Goal: Information Seeking & Learning: Learn about a topic

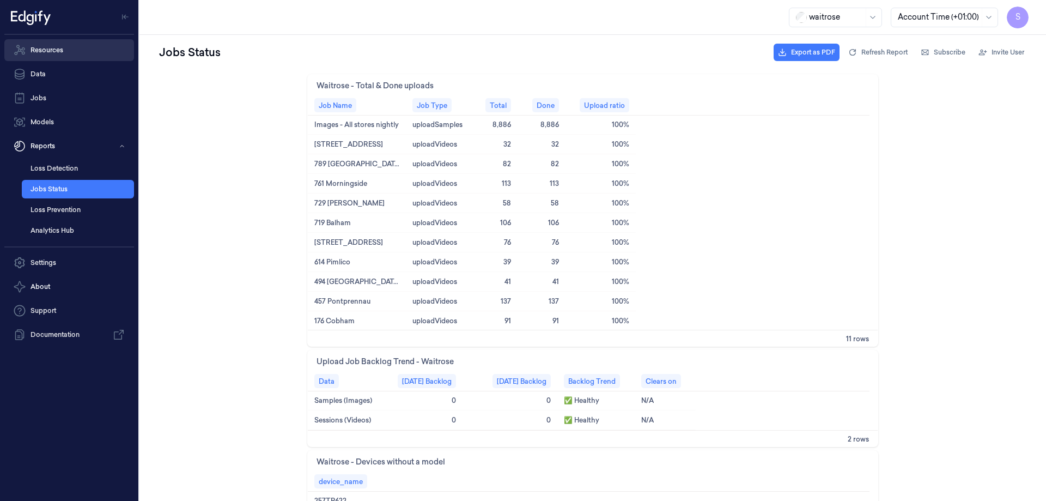
click at [44, 51] on link "Resources" at bounding box center [69, 50] width 130 height 22
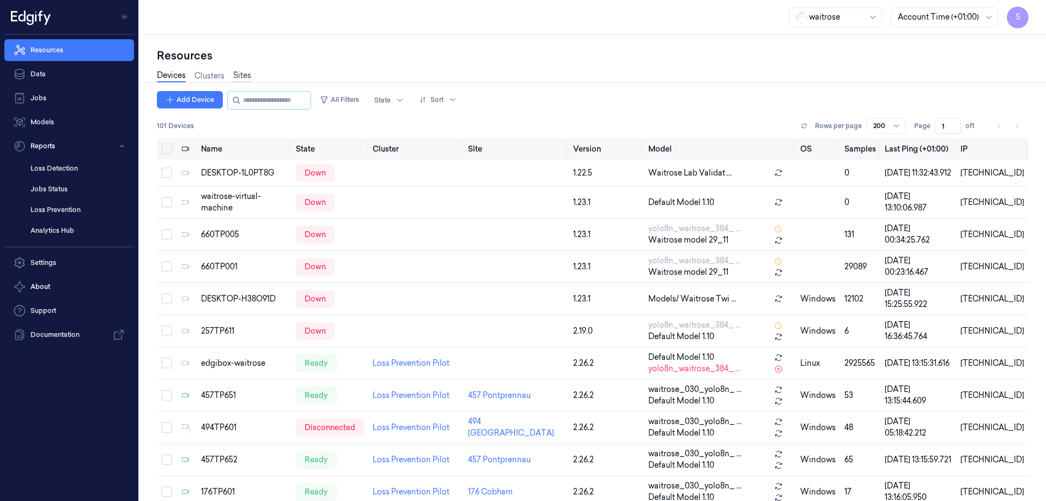
click at [242, 75] on link "Sites" at bounding box center [242, 76] width 18 height 13
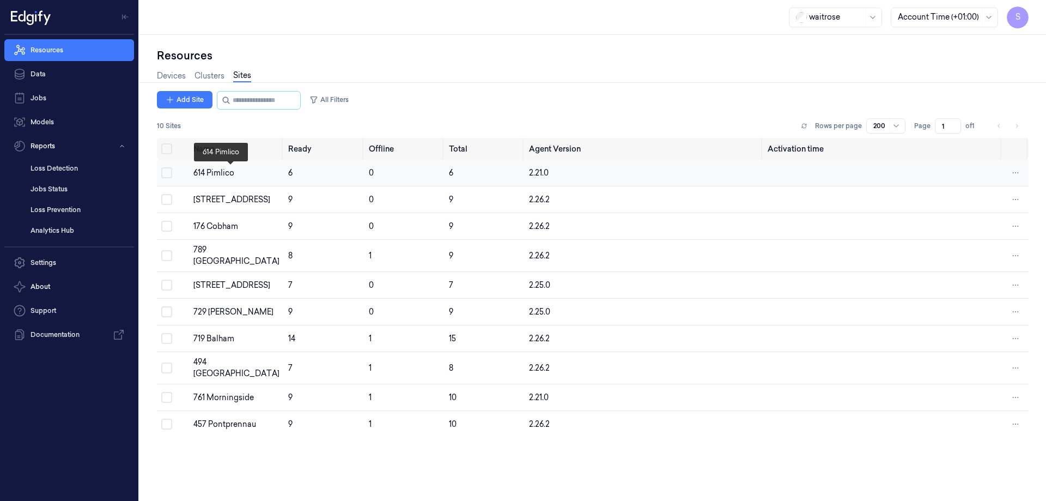
click at [220, 174] on div "614 Pimlico" at bounding box center [236, 172] width 86 height 11
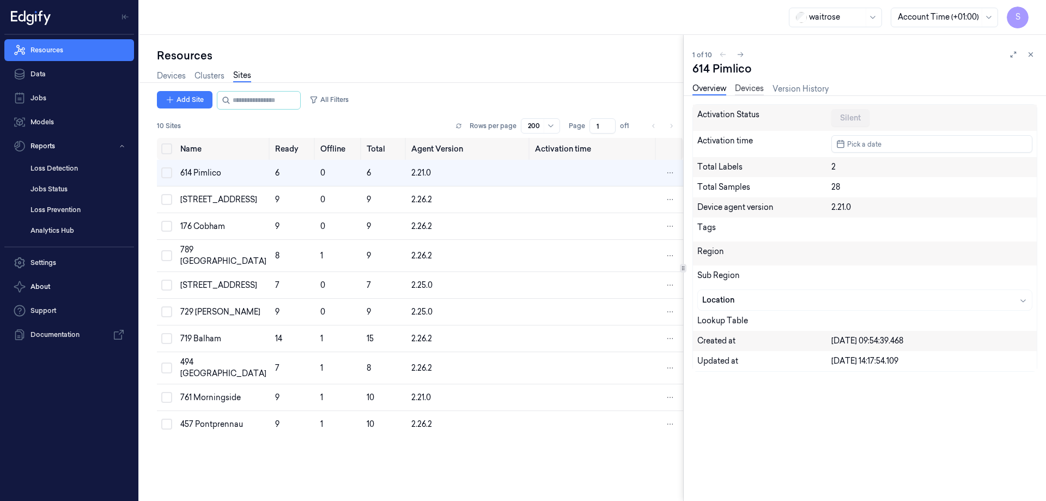
click at [750, 89] on link "Devices" at bounding box center [749, 89] width 29 height 13
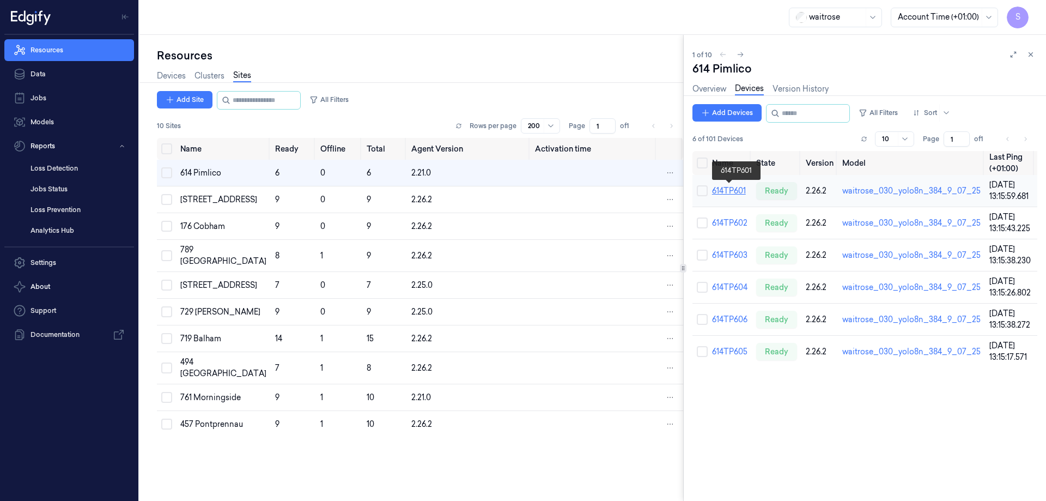
click at [738, 188] on link "614TP601" at bounding box center [729, 191] width 34 height 10
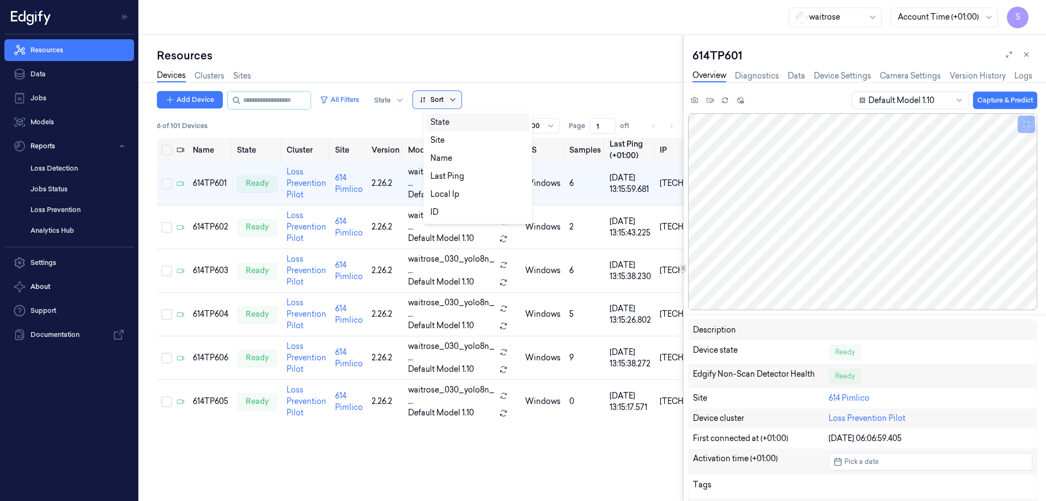
click at [457, 98] on icon at bounding box center [452, 99] width 9 height 9
click at [442, 154] on div "Name" at bounding box center [441, 158] width 22 height 11
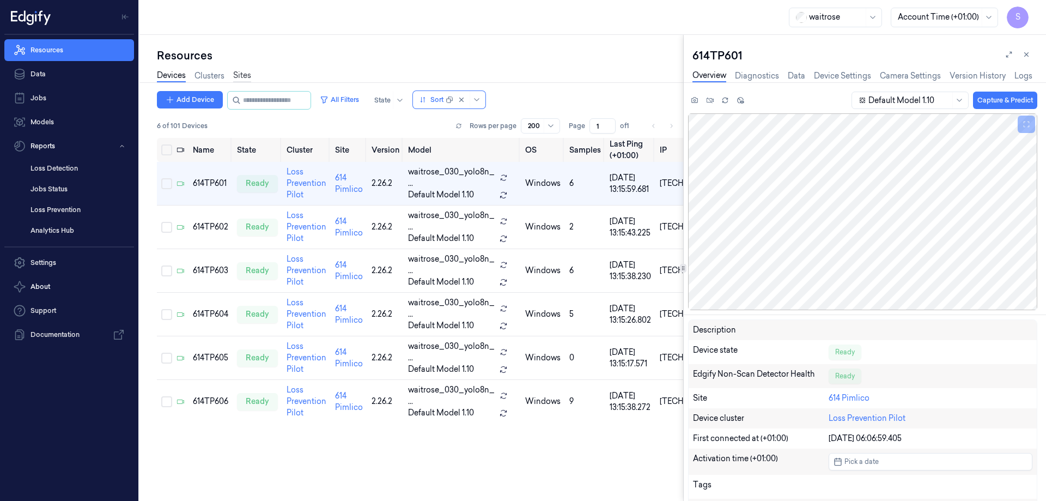
click at [246, 76] on link "Sites" at bounding box center [242, 76] width 18 height 13
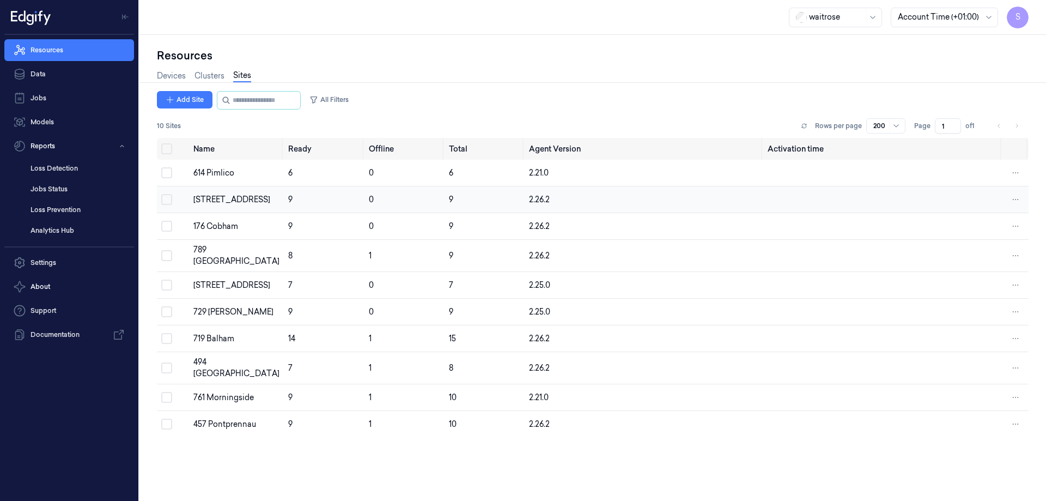
click at [220, 205] on div "670 Mill Hill" at bounding box center [236, 199] width 86 height 11
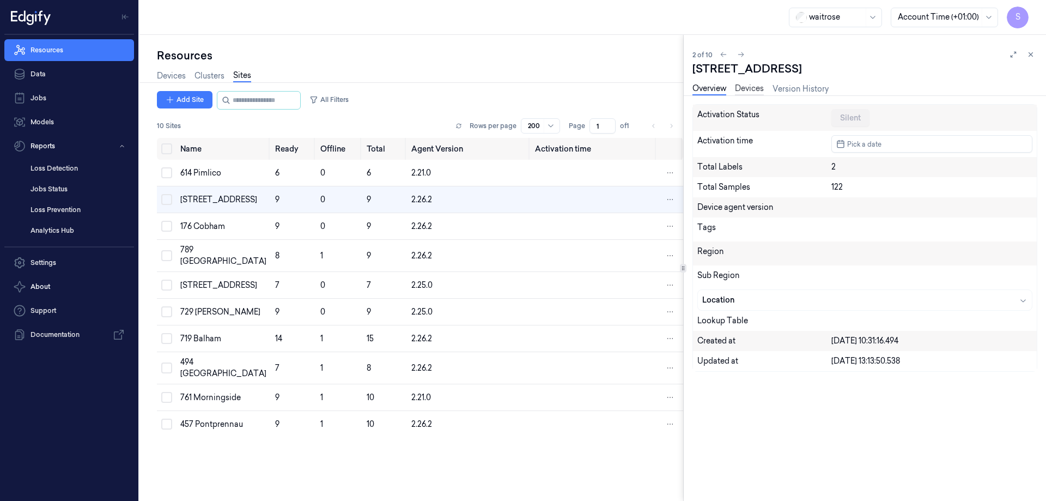
click at [743, 86] on link "Devices" at bounding box center [749, 89] width 29 height 13
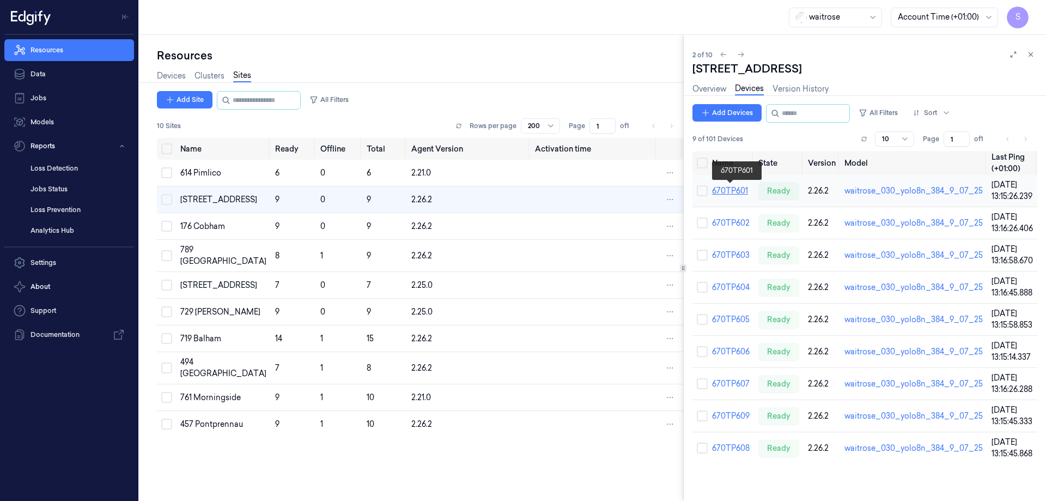
click at [726, 191] on link "670TP601" at bounding box center [730, 191] width 36 height 10
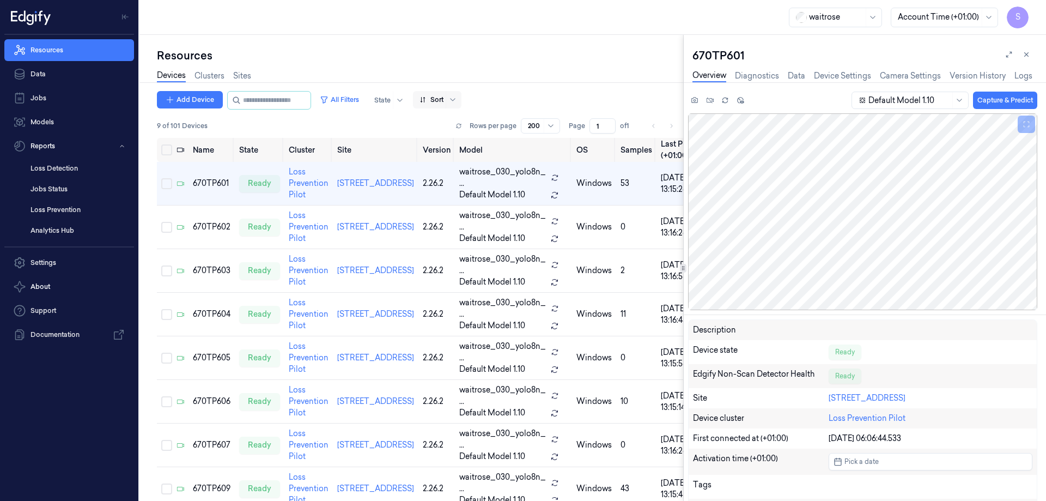
click at [444, 98] on div at bounding box center [432, 100] width 24 height 10
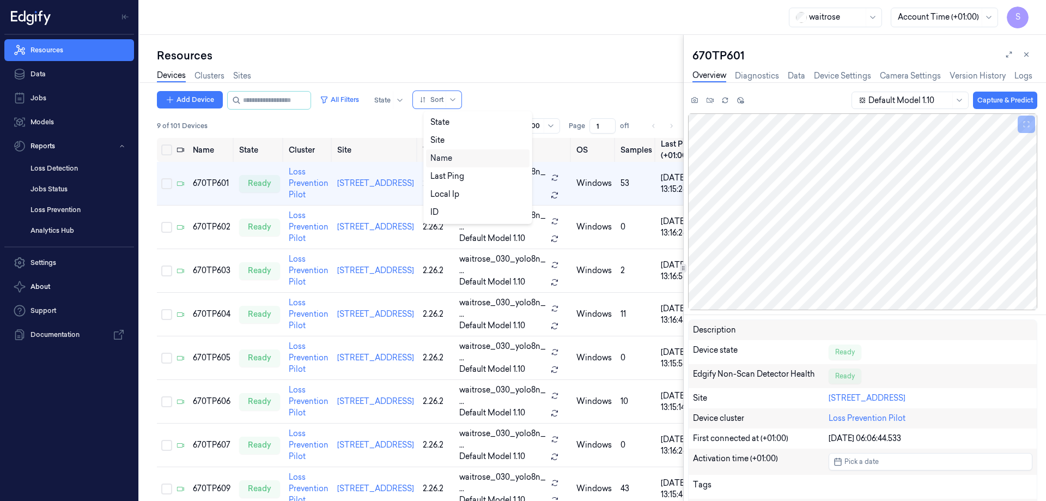
click at [437, 160] on div "Name" at bounding box center [441, 158] width 22 height 11
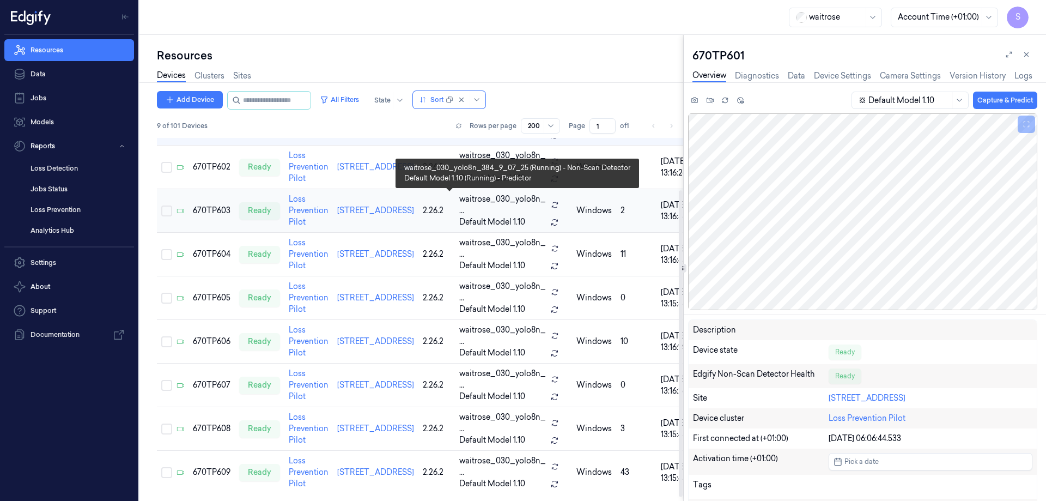
scroll to position [66, 0]
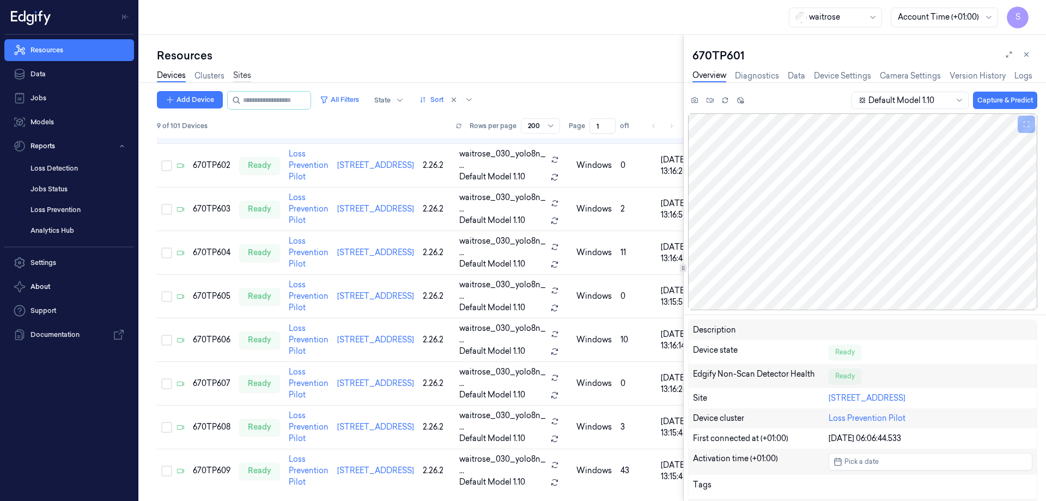
click at [243, 74] on link "Sites" at bounding box center [242, 76] width 18 height 13
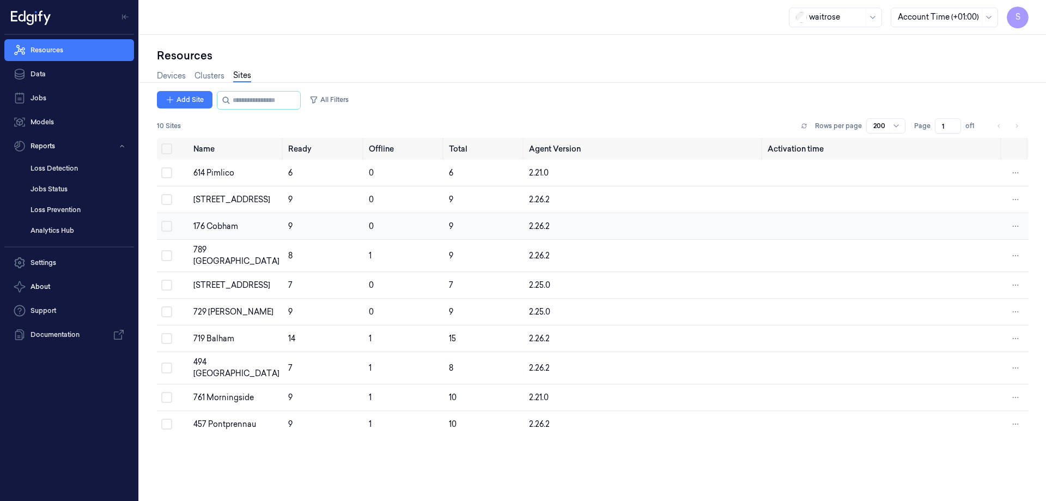
click at [209, 233] on td "176 Cobham" at bounding box center [236, 226] width 95 height 27
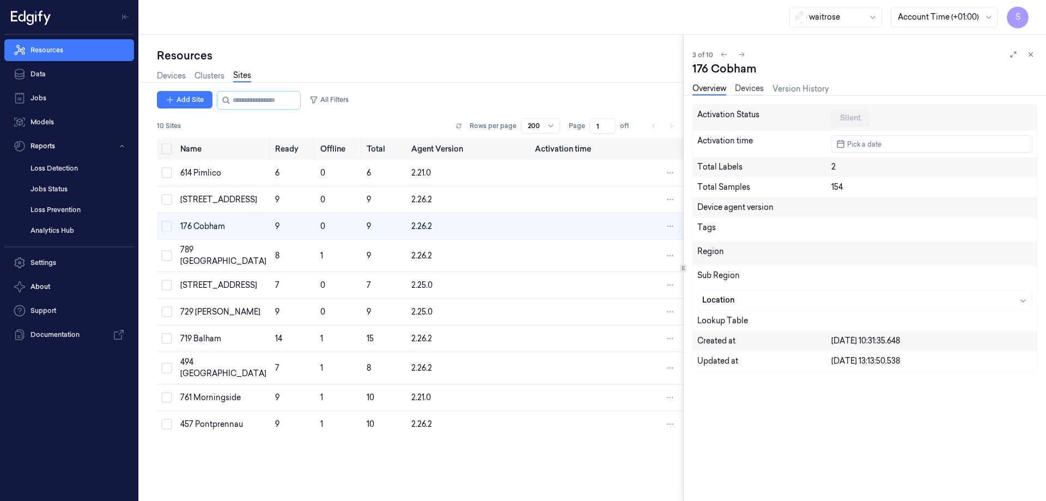
click at [754, 91] on link "Devices" at bounding box center [749, 89] width 29 height 13
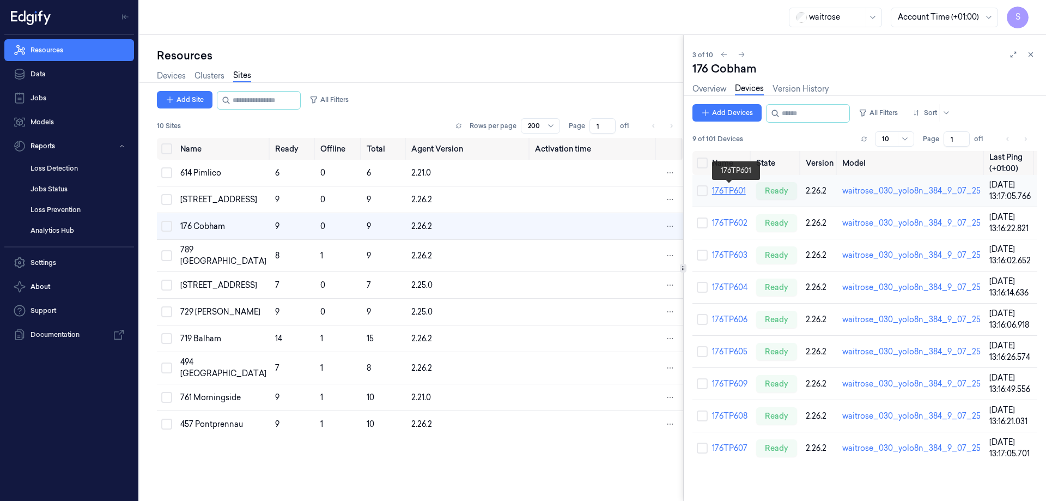
click at [723, 190] on link "176TP601" at bounding box center [729, 191] width 34 height 10
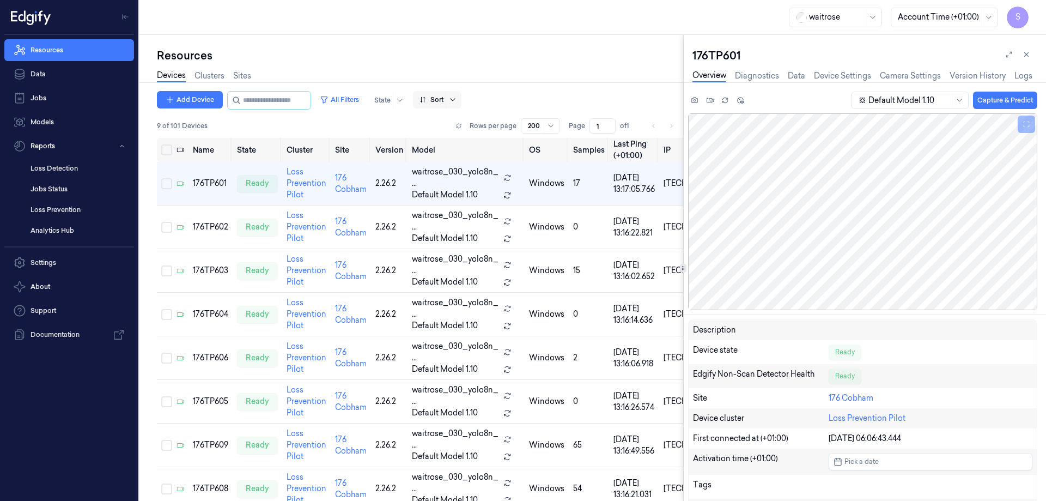
click at [457, 98] on icon at bounding box center [452, 99] width 9 height 9
click at [440, 151] on div "Name" at bounding box center [478, 158] width 104 height 18
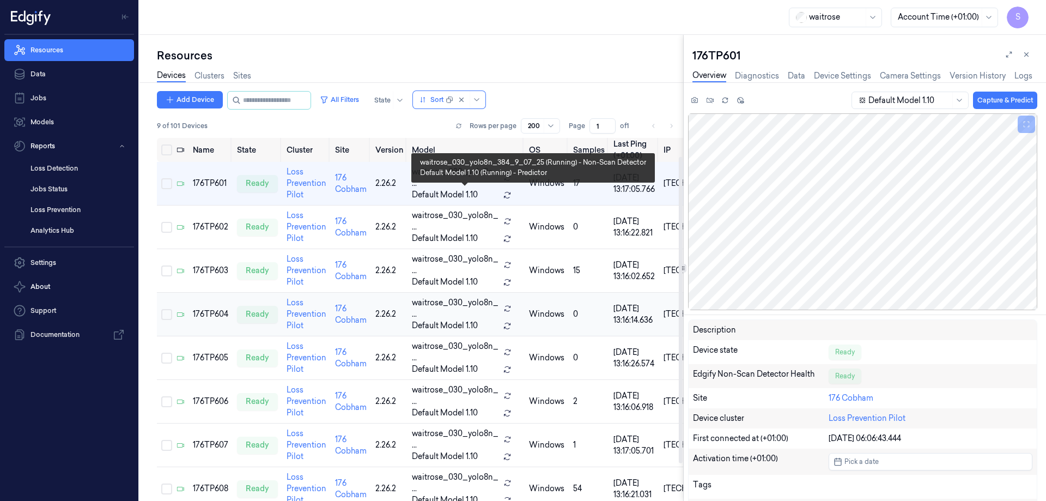
scroll to position [66, 0]
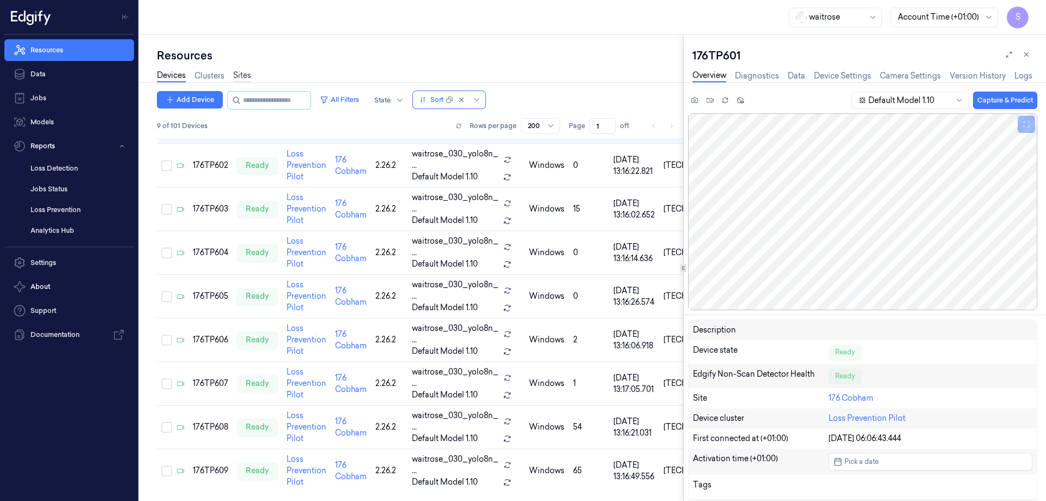
click at [242, 76] on link "Sites" at bounding box center [242, 76] width 18 height 13
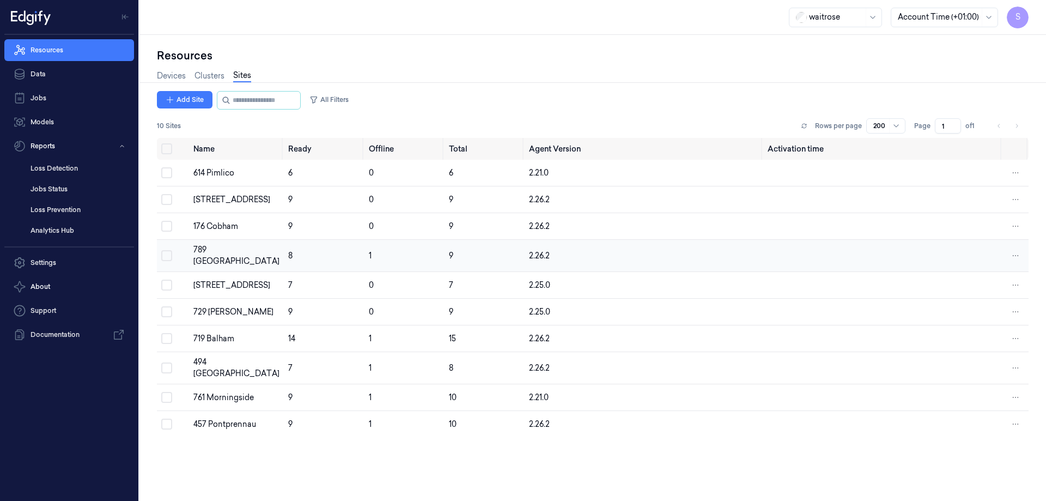
click at [217, 249] on div "789 Vauxhall" at bounding box center [236, 255] width 86 height 23
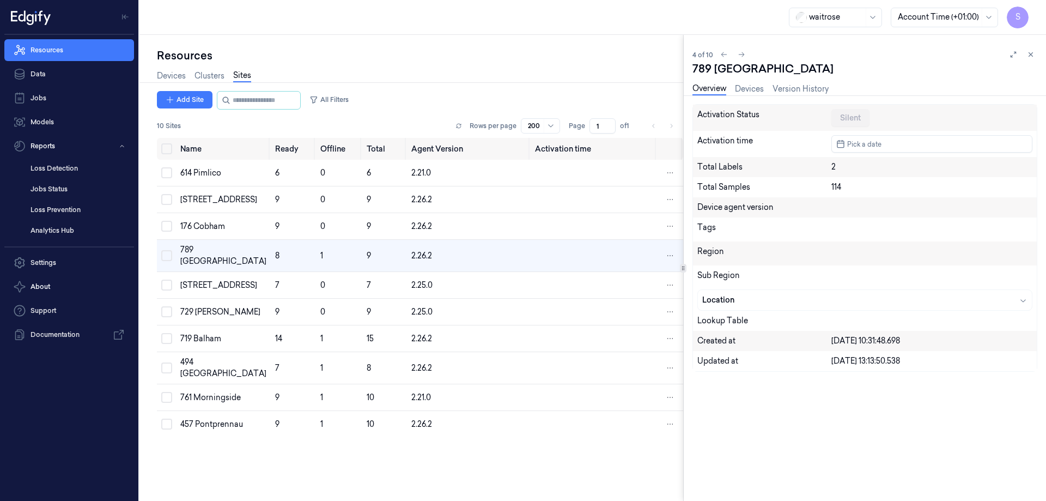
click at [752, 82] on div "Overview Devices Version History" at bounding box center [761, 90] width 136 height 28
click at [753, 87] on link "Devices" at bounding box center [749, 89] width 29 height 13
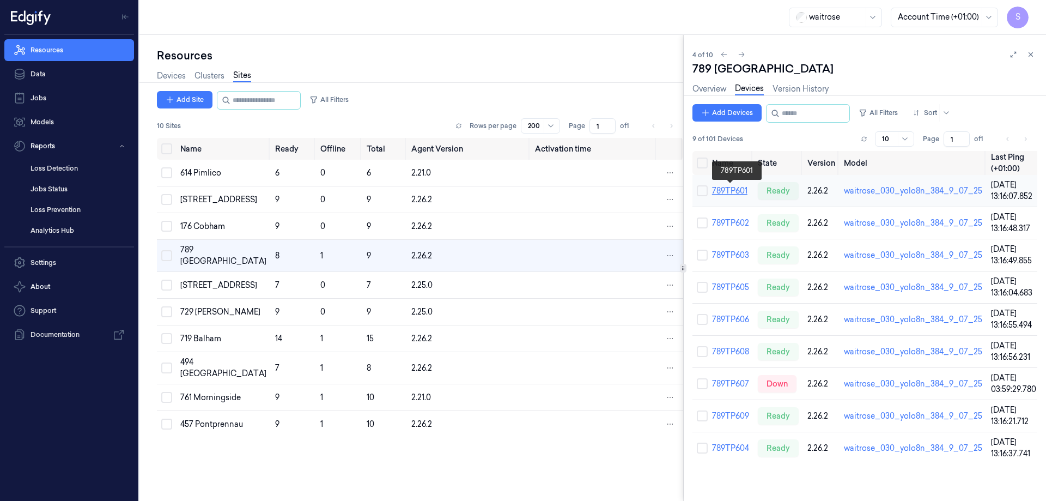
click at [734, 192] on link "789TP601" at bounding box center [729, 191] width 35 height 10
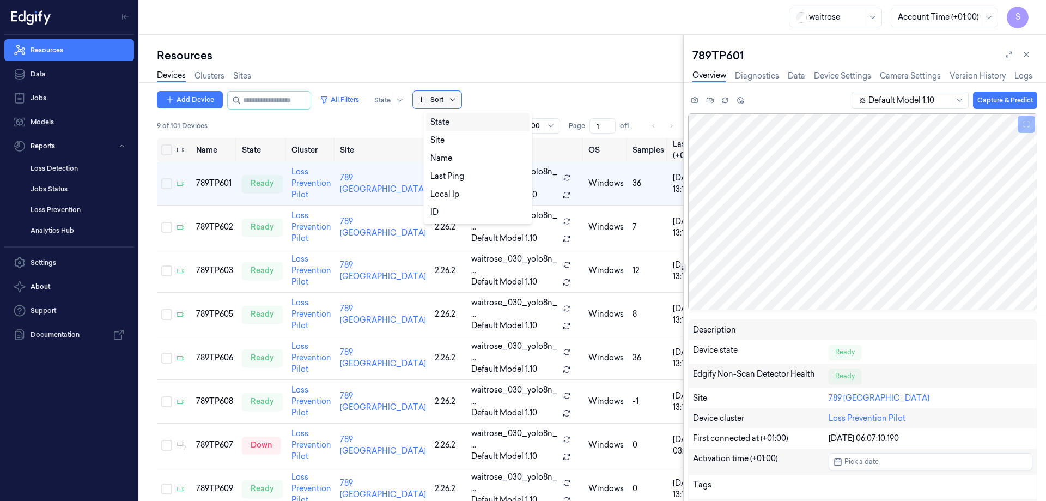
click at [457, 99] on icon at bounding box center [452, 99] width 9 height 9
click at [451, 154] on div "Name" at bounding box center [441, 158] width 22 height 11
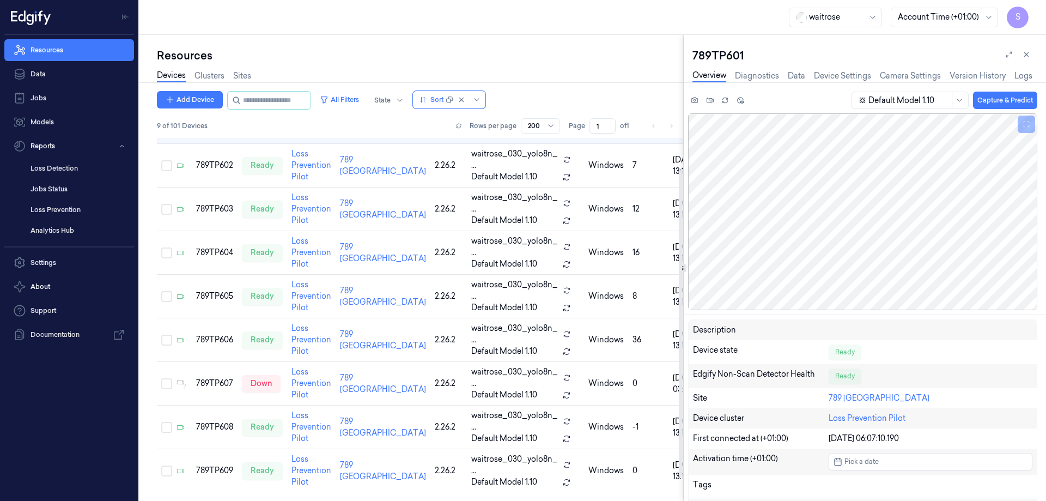
scroll to position [66, 0]
click at [215, 334] on div "789TP606" at bounding box center [214, 339] width 37 height 11
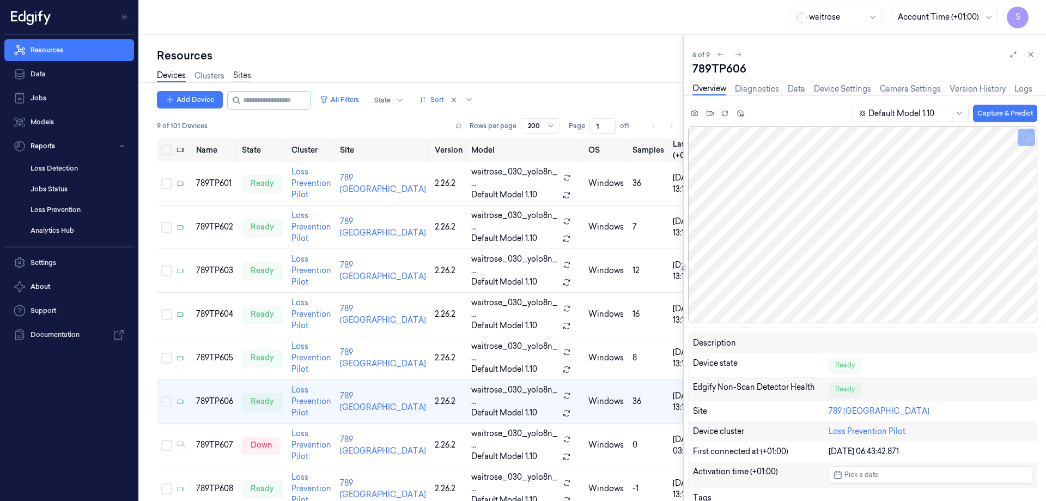
click at [236, 74] on link "Sites" at bounding box center [242, 76] width 18 height 13
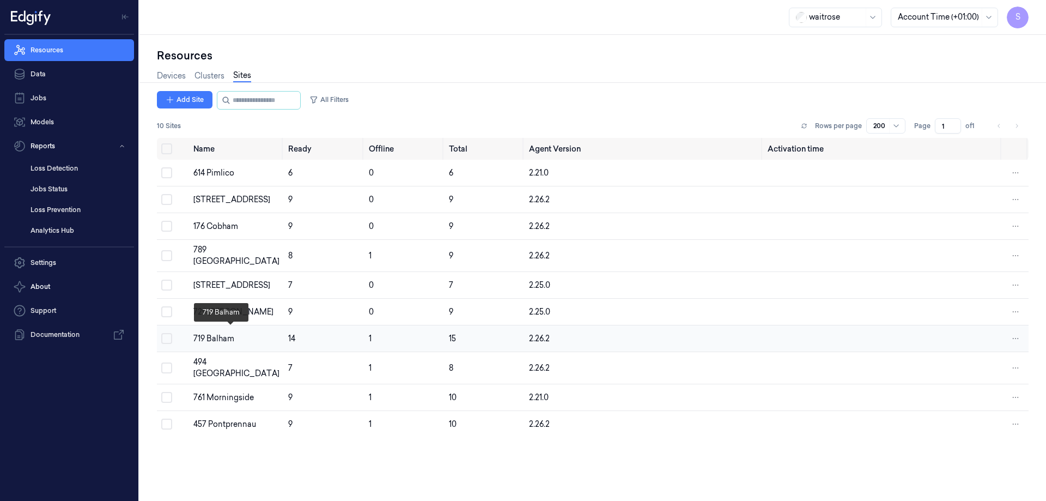
click at [227, 333] on div "719 Balham" at bounding box center [236, 338] width 86 height 11
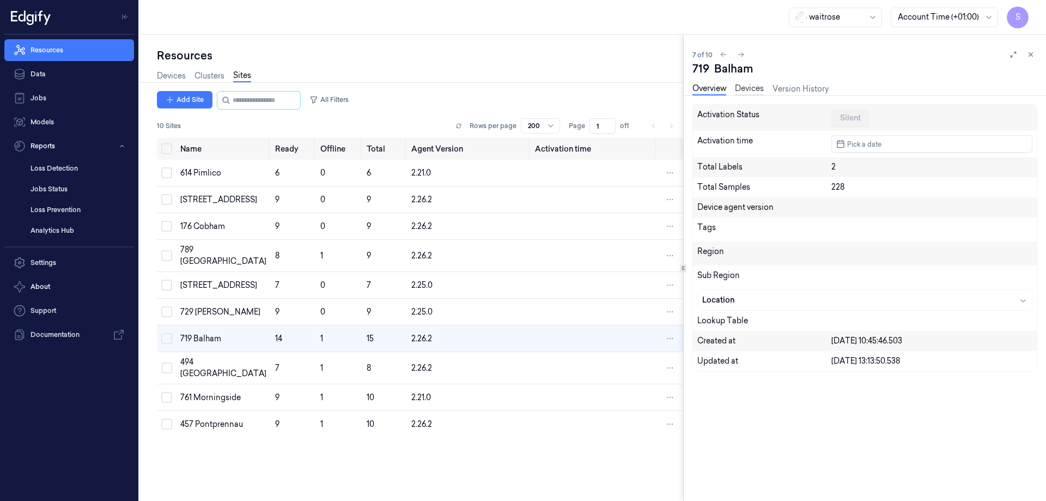
click at [756, 86] on link "Devices" at bounding box center [749, 89] width 29 height 13
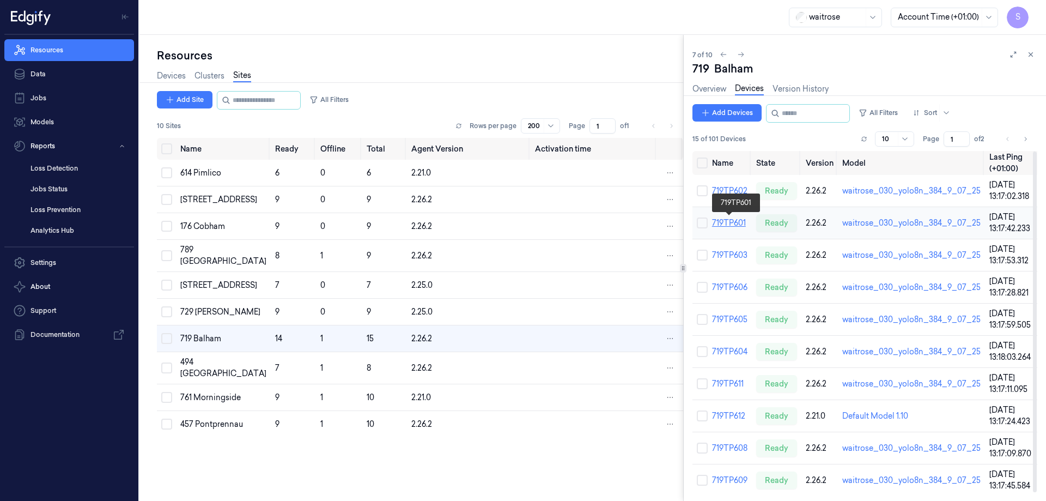
click at [734, 220] on link "719TP601" at bounding box center [729, 223] width 34 height 10
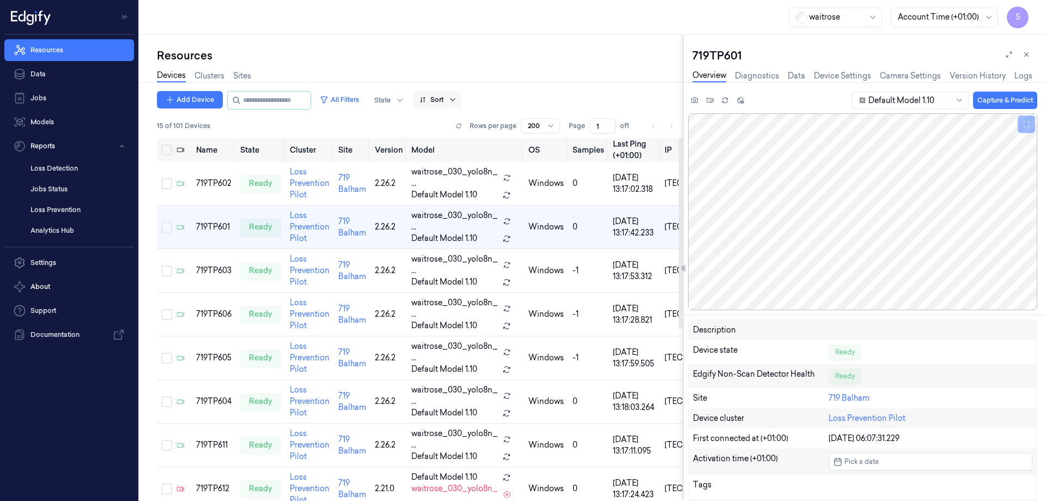
click at [457, 97] on icon at bounding box center [452, 99] width 9 height 9
click at [458, 158] on div "Name" at bounding box center [477, 158] width 95 height 11
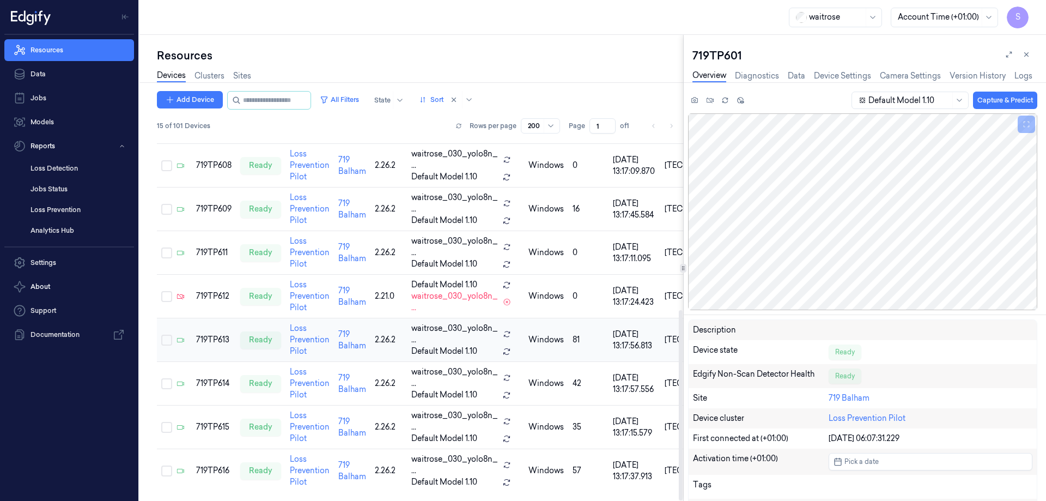
scroll to position [327, 0]
click at [221, 384] on div "719TP614" at bounding box center [213, 383] width 35 height 11
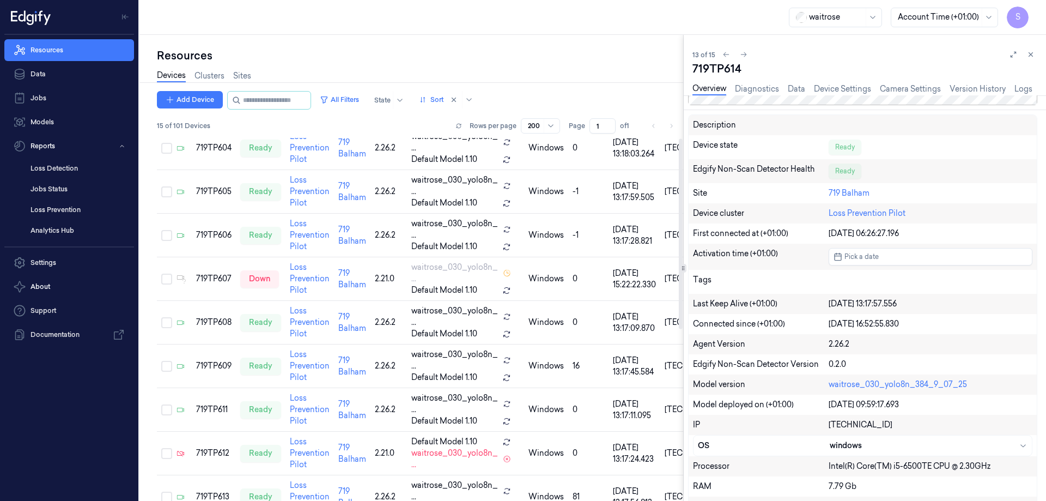
scroll to position [1, 0]
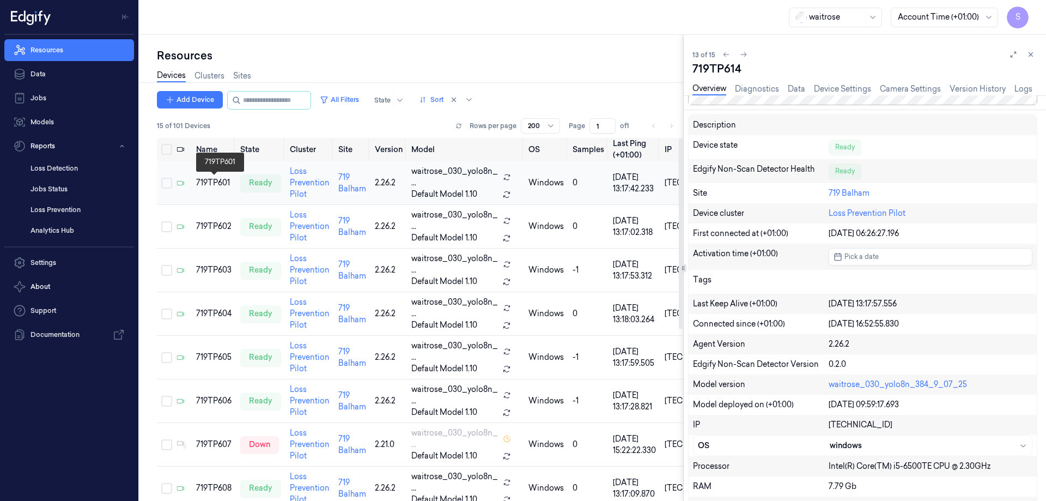
click at [216, 180] on div "719TP601" at bounding box center [213, 182] width 35 height 11
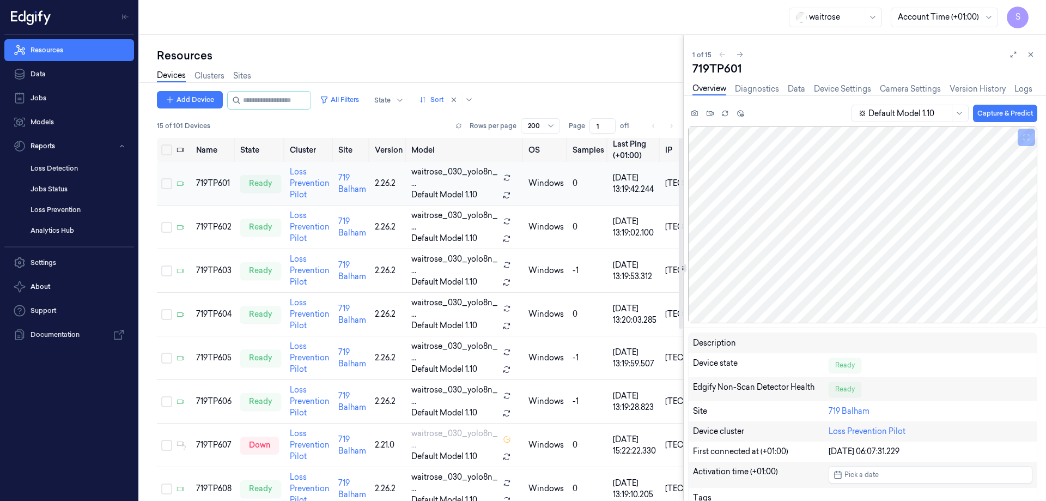
click at [221, 191] on td "719TP601" at bounding box center [214, 184] width 44 height 44
click at [250, 72] on link "Sites" at bounding box center [242, 76] width 18 height 13
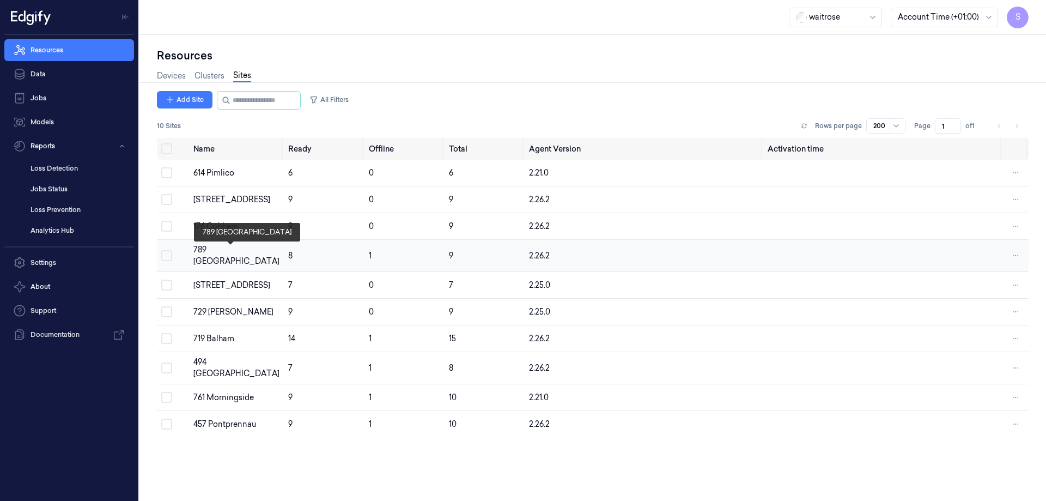
click at [213, 254] on div "789 Vauxhall" at bounding box center [236, 255] width 86 height 23
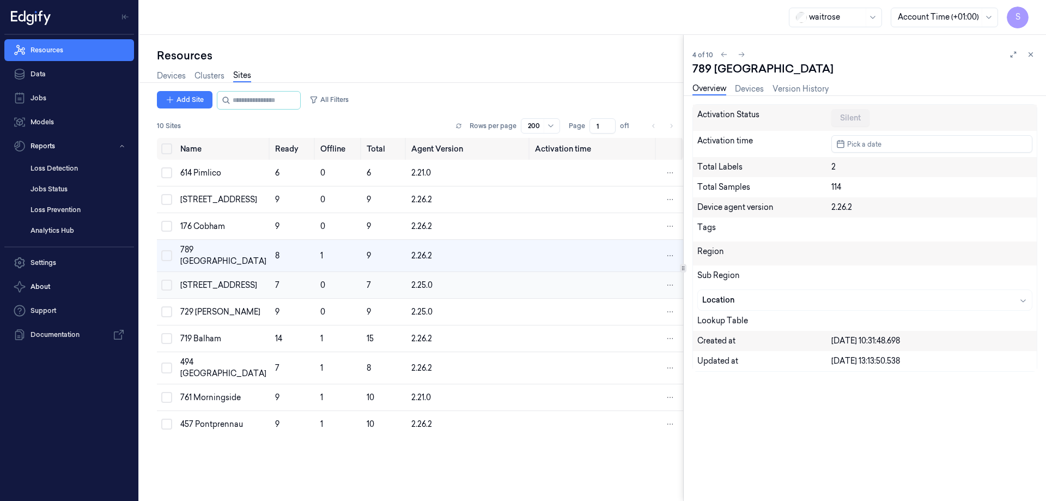
click at [206, 282] on div "833 Trinity Square" at bounding box center [223, 285] width 86 height 11
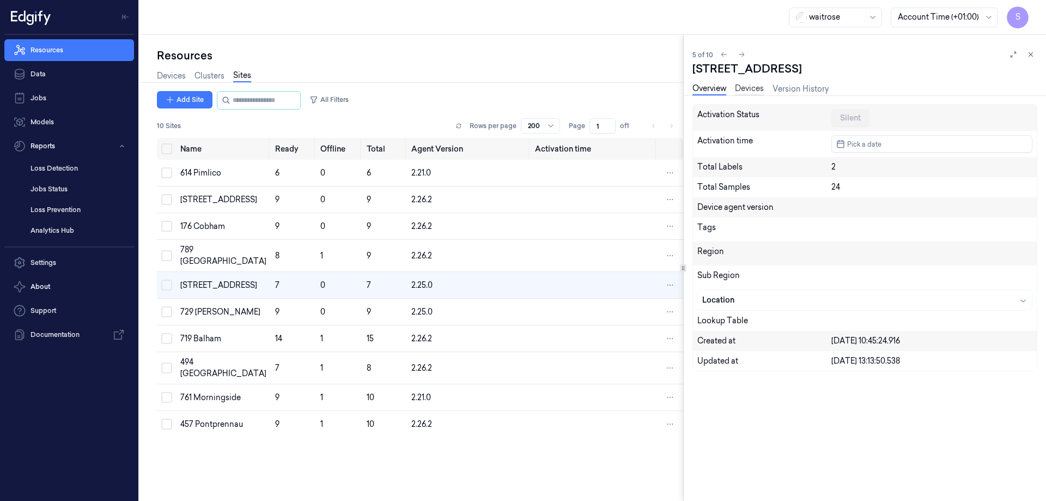
click at [749, 87] on link "Devices" at bounding box center [749, 89] width 29 height 13
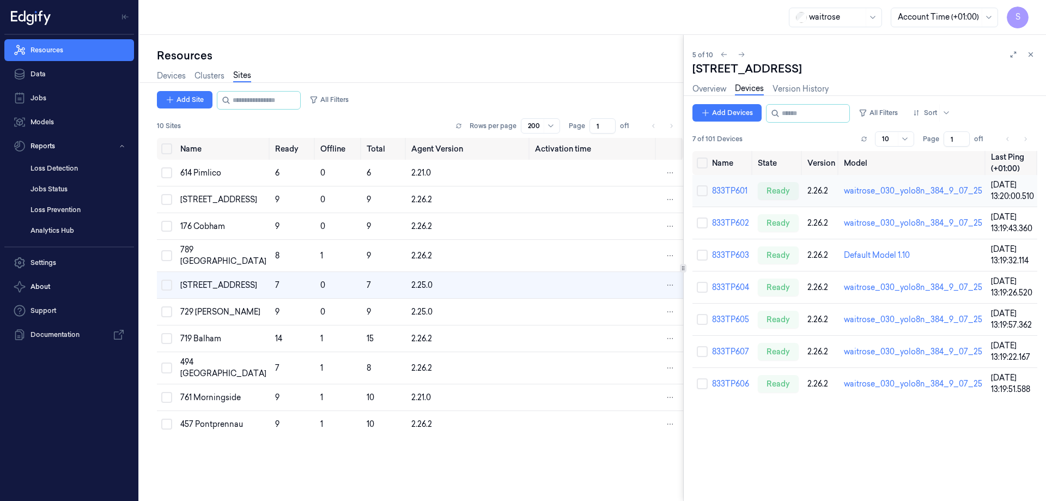
click at [726, 185] on td "833TP601" at bounding box center [731, 191] width 46 height 32
click at [726, 191] on link "833TP601" at bounding box center [729, 191] width 35 height 10
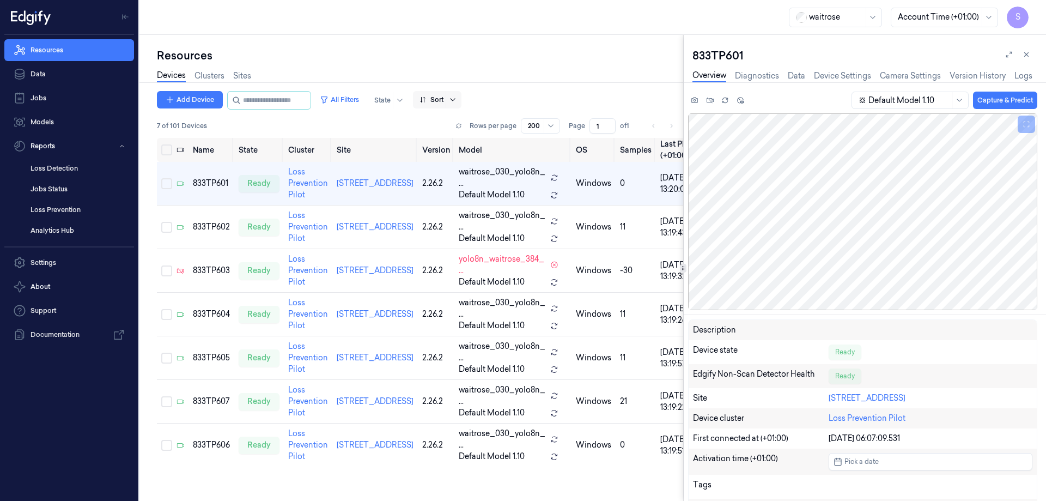
click at [457, 98] on icon at bounding box center [452, 99] width 9 height 9
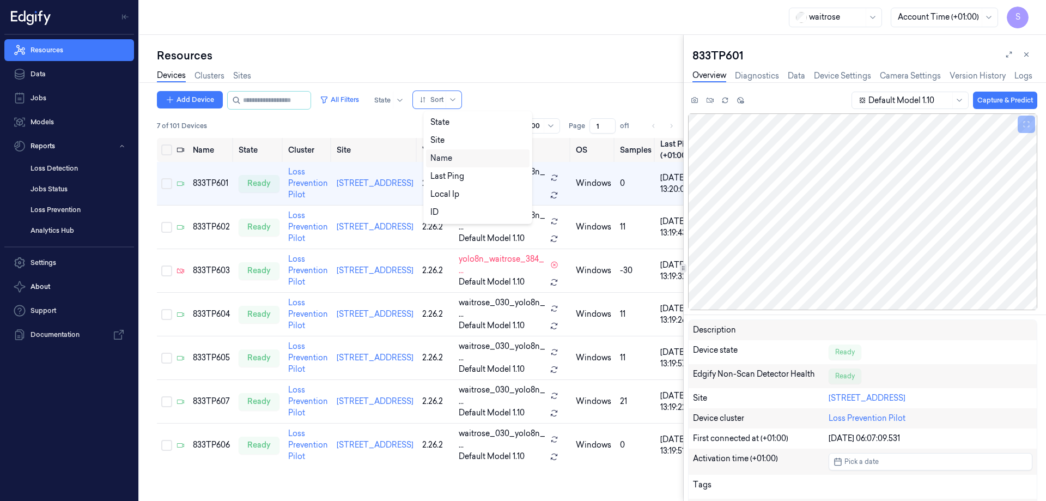
click at [456, 160] on div "Name" at bounding box center [477, 158] width 95 height 11
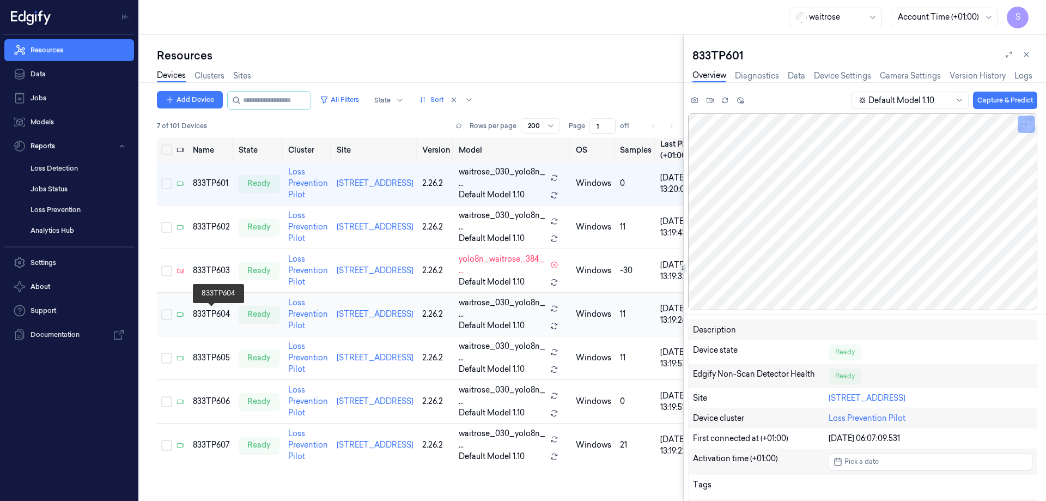
click at [195, 311] on div "833TP604" at bounding box center [211, 313] width 37 height 11
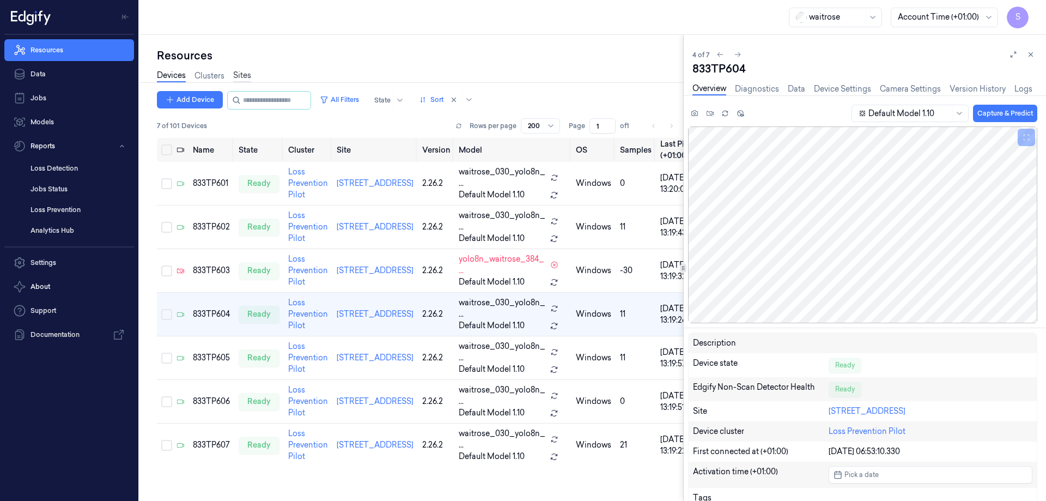
click at [243, 74] on link "Sites" at bounding box center [242, 76] width 18 height 13
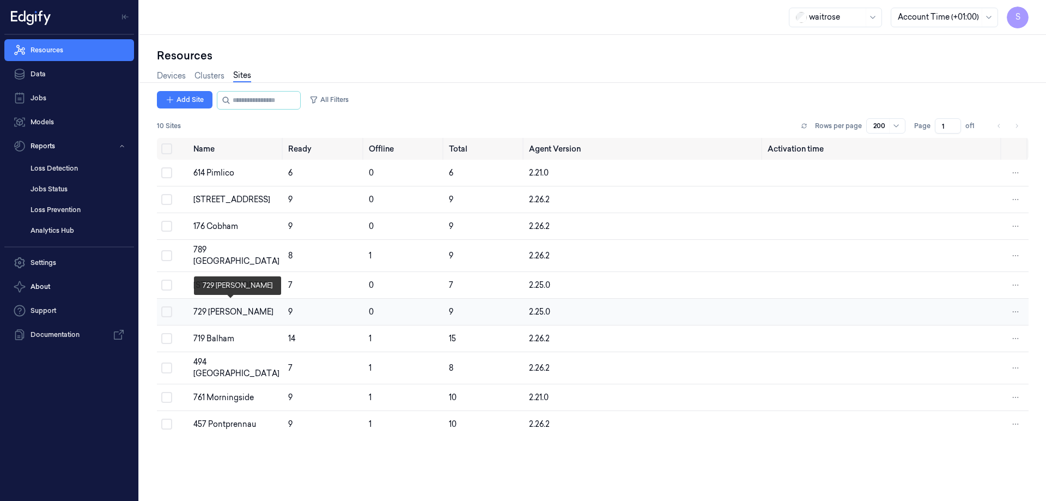
click at [214, 307] on div "729 Wells" at bounding box center [236, 311] width 86 height 11
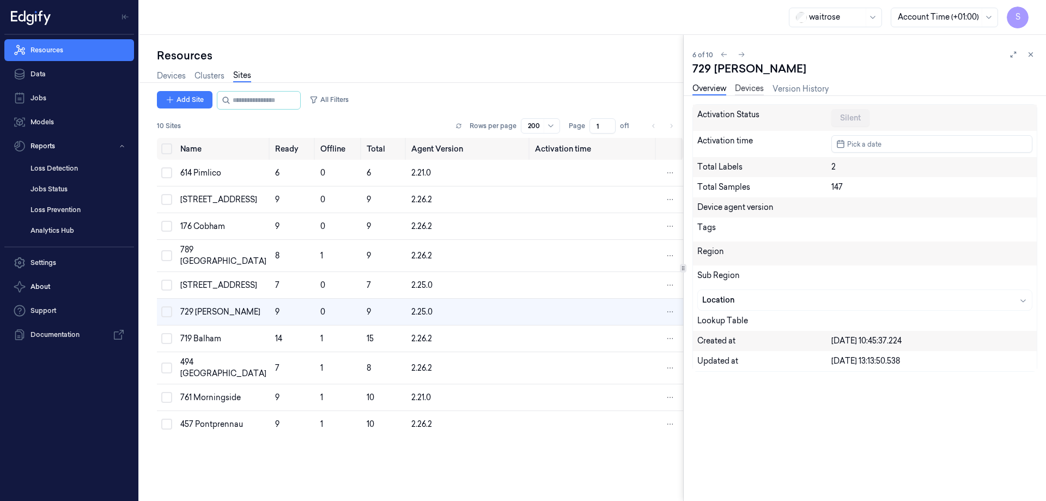
click at [750, 91] on link "Devices" at bounding box center [749, 89] width 29 height 13
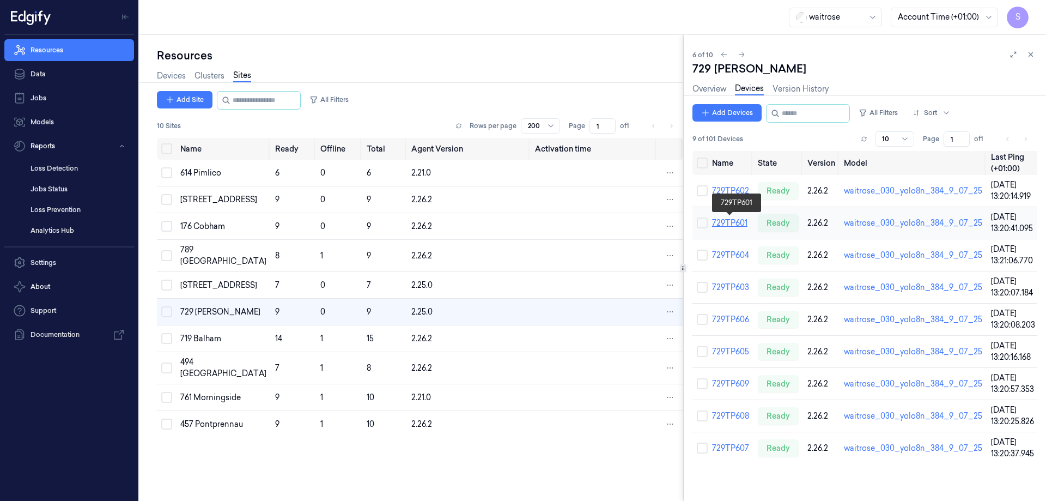
click at [719, 221] on link "729TP601" at bounding box center [729, 223] width 35 height 10
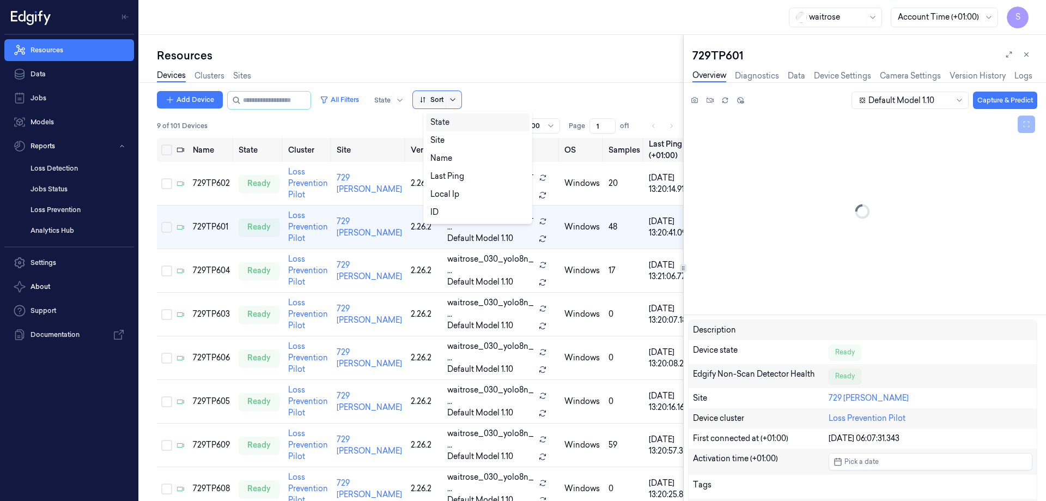
click at [457, 100] on icon at bounding box center [452, 99] width 9 height 9
click at [439, 157] on div "Name" at bounding box center [441, 158] width 22 height 11
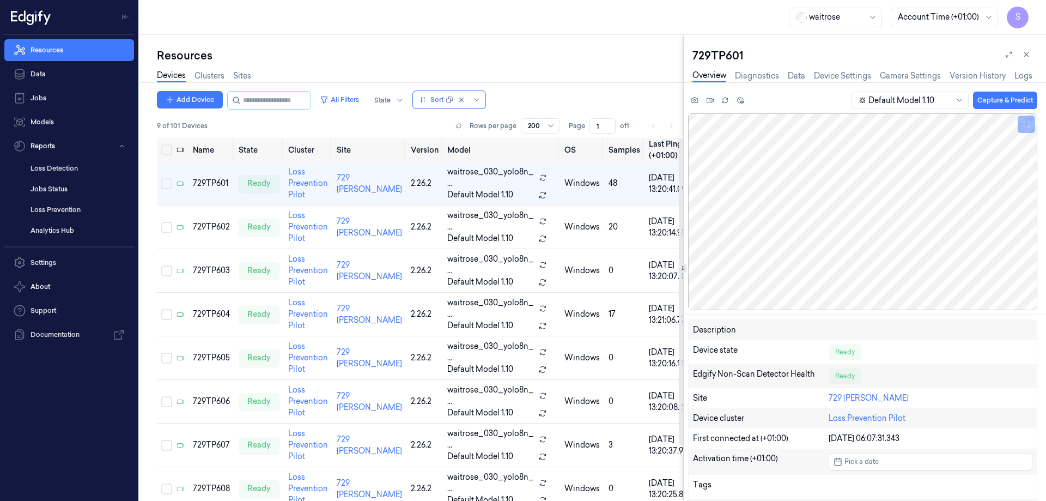
click at [558, 58] on div "Resources" at bounding box center [420, 55] width 526 height 15
click at [247, 75] on link "Sites" at bounding box center [242, 76] width 18 height 13
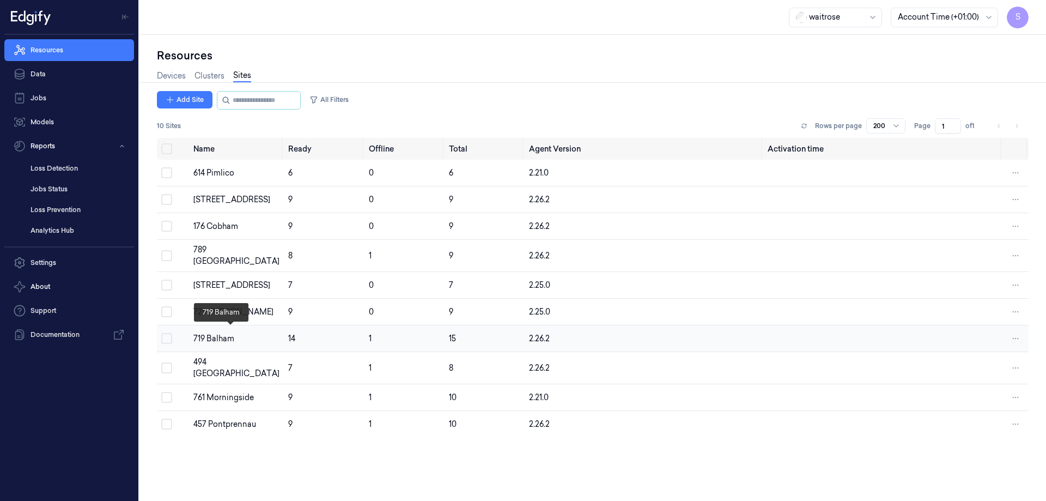
click at [226, 334] on div "719 Balham" at bounding box center [236, 338] width 86 height 11
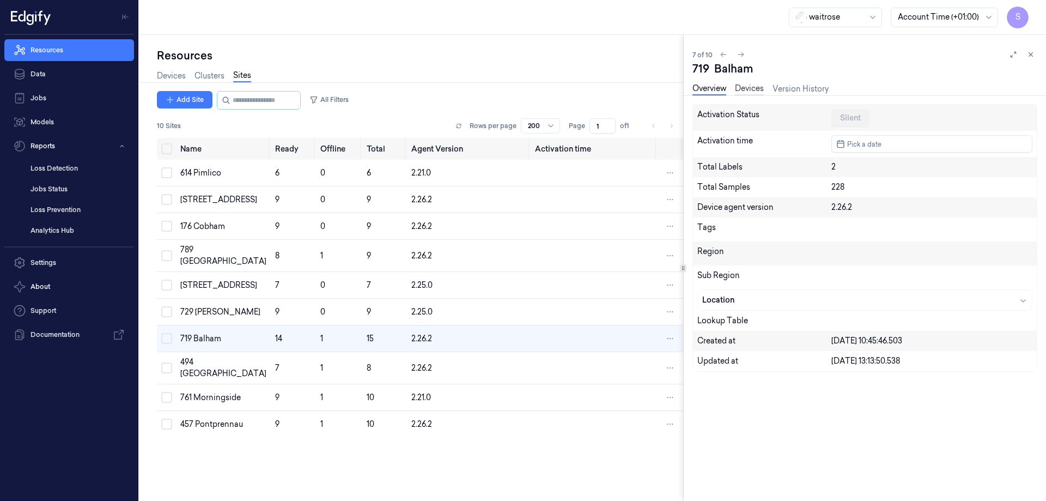
click at [757, 92] on link "Devices" at bounding box center [749, 89] width 29 height 13
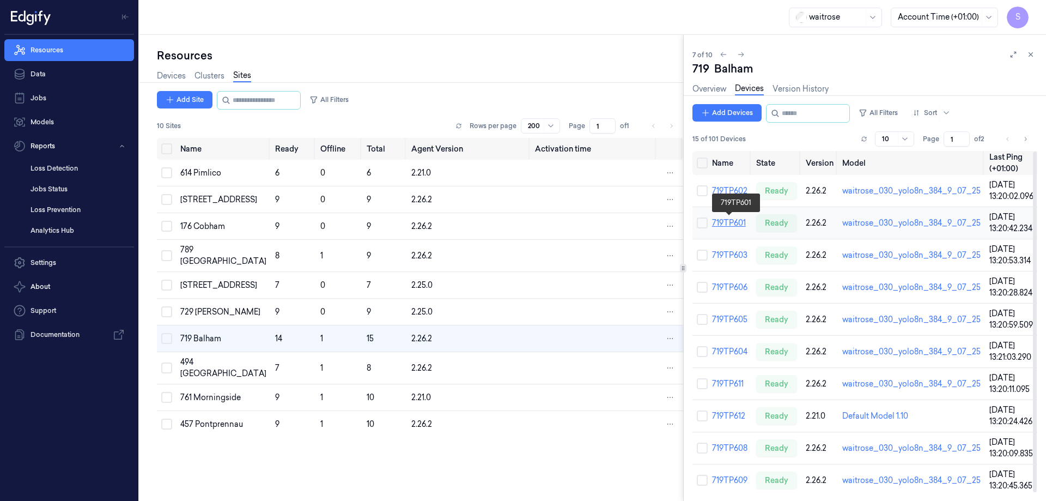
click at [734, 222] on link "719TP601" at bounding box center [729, 223] width 34 height 10
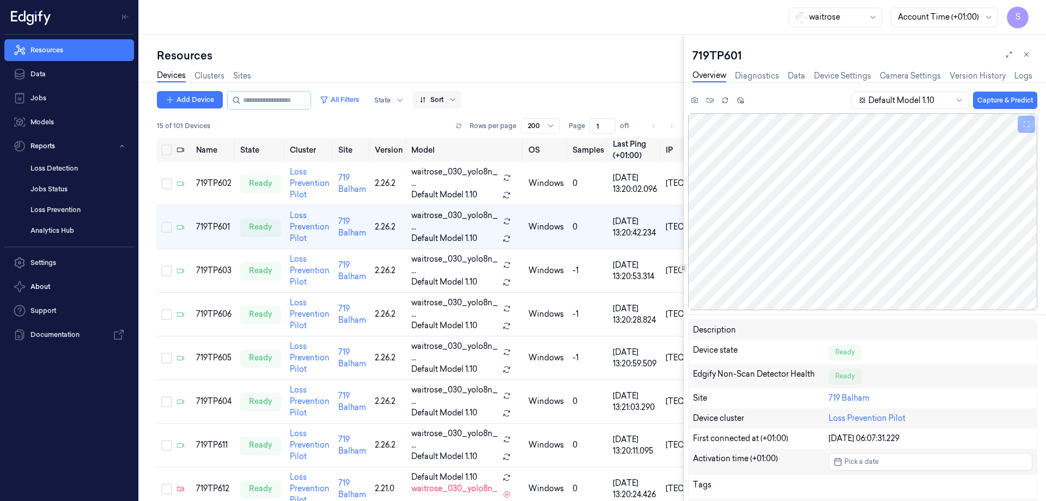
click at [459, 105] on div at bounding box center [453, 99] width 14 height 17
click at [447, 156] on div "Name" at bounding box center [441, 158] width 22 height 11
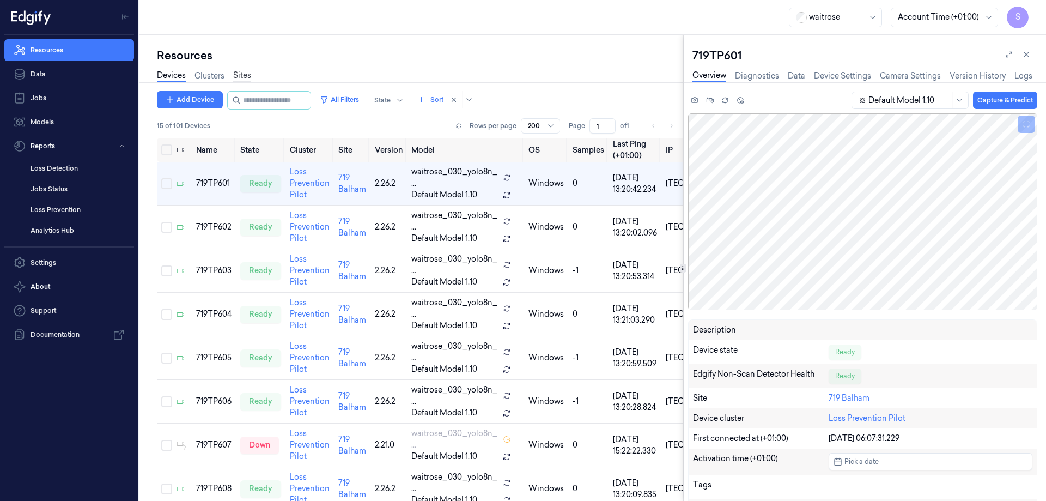
click at [238, 74] on link "Sites" at bounding box center [242, 76] width 18 height 13
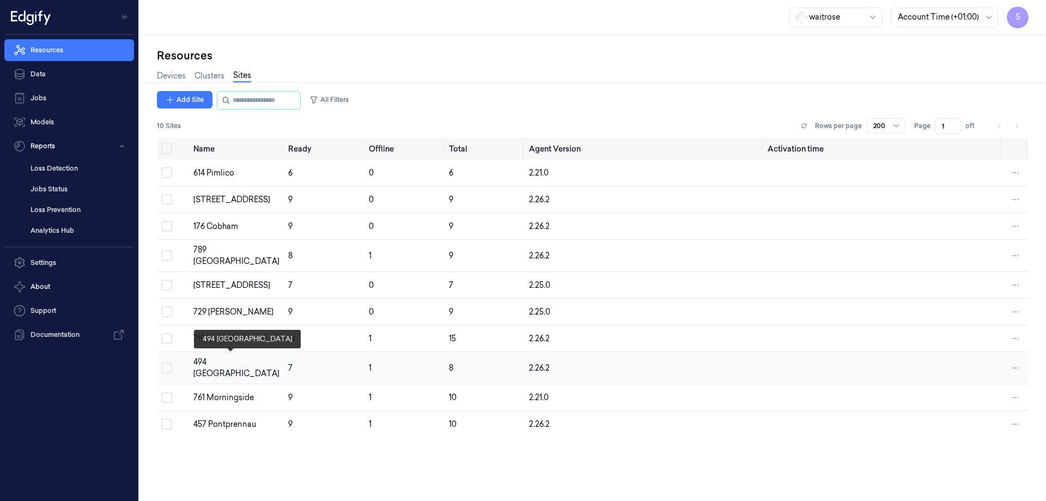
click at [212, 358] on div "494 Altrincham" at bounding box center [236, 367] width 86 height 23
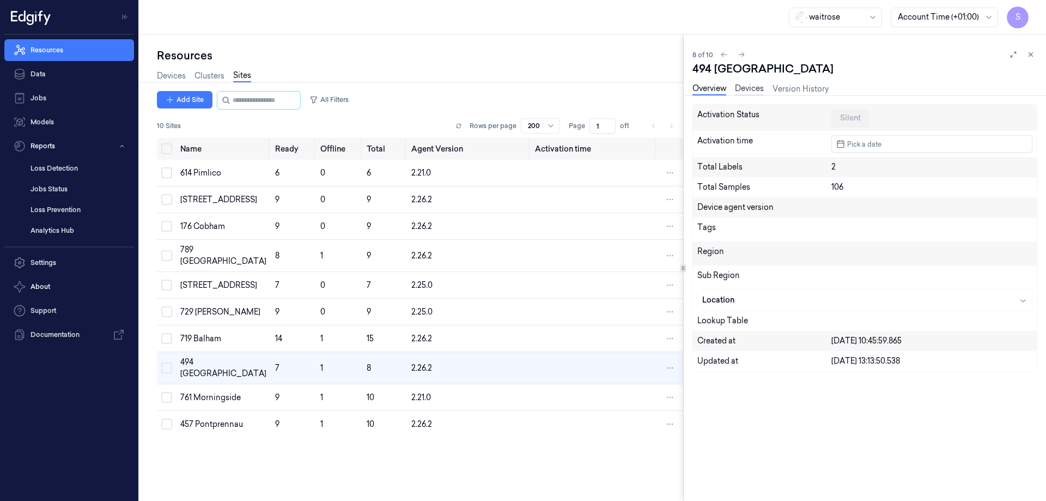
click at [756, 92] on link "Devices" at bounding box center [749, 89] width 29 height 13
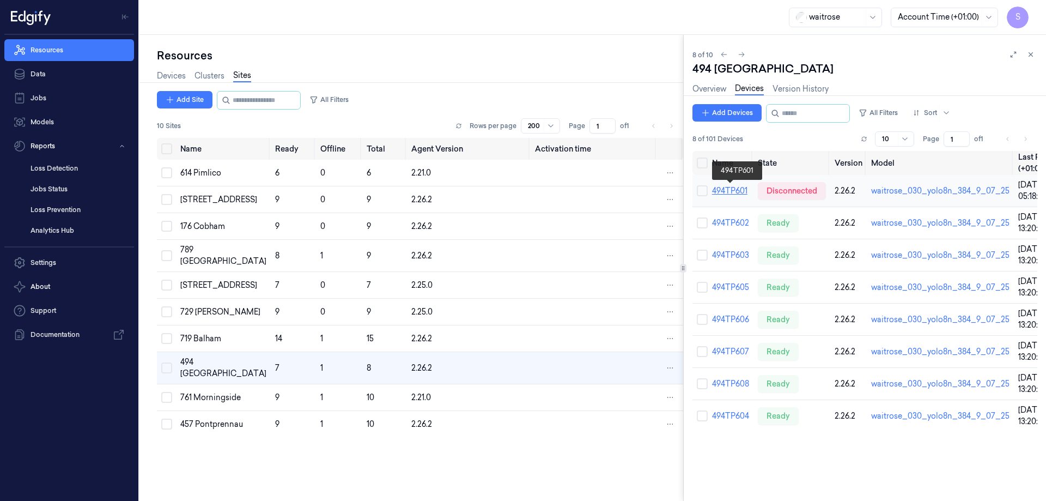
click at [732, 188] on link "494TP601" at bounding box center [729, 191] width 35 height 10
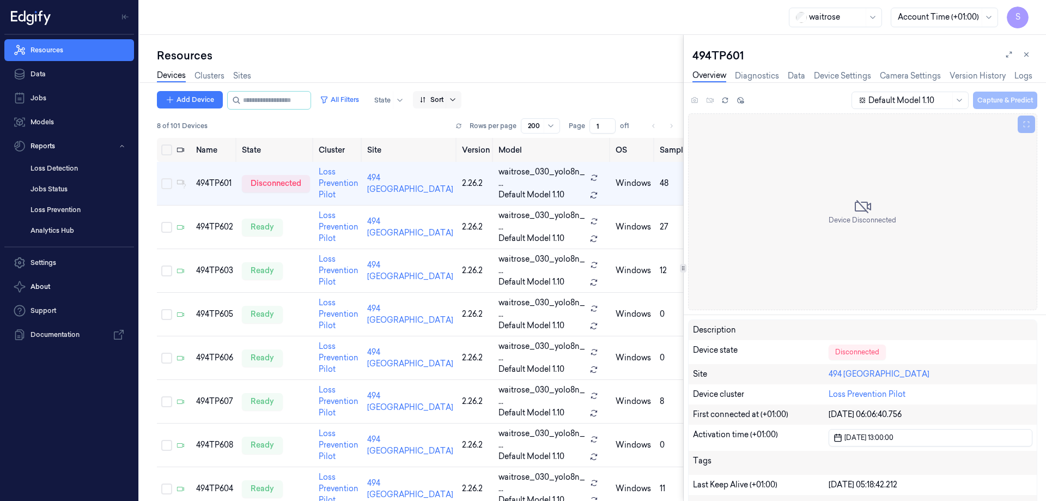
click at [457, 100] on icon at bounding box center [452, 99] width 9 height 9
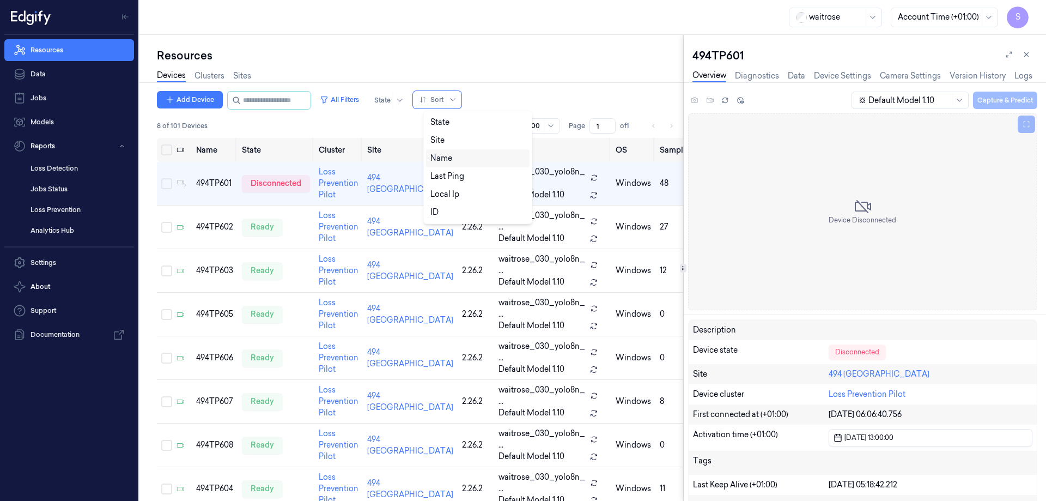
click at [451, 157] on div "Name" at bounding box center [441, 158] width 22 height 11
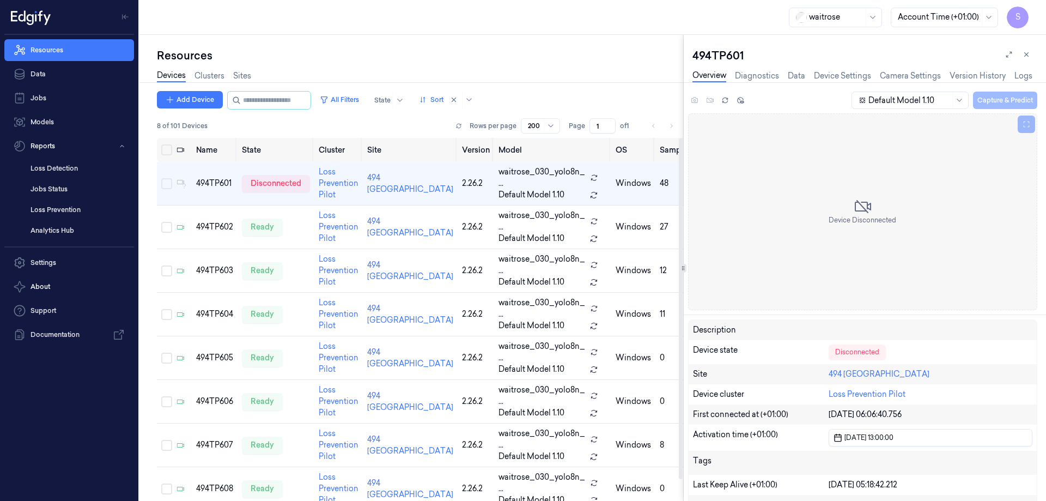
click at [555, 23] on div "waitrose Account Time (+01:00) S" at bounding box center [592, 17] width 907 height 35
click at [214, 191] on td "494TP601" at bounding box center [215, 184] width 46 height 44
click at [242, 75] on link "Sites" at bounding box center [242, 76] width 18 height 13
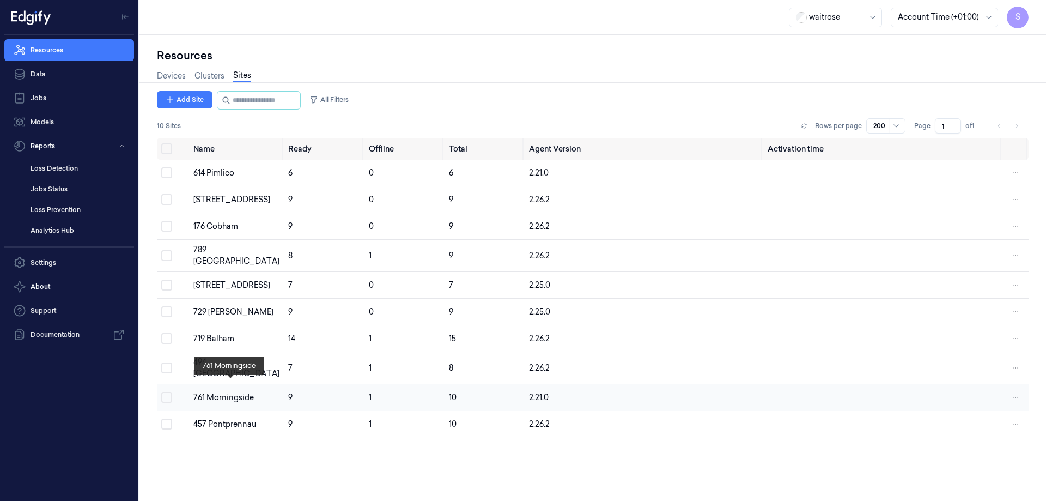
click at [216, 392] on div "761 Morningside" at bounding box center [236, 397] width 86 height 11
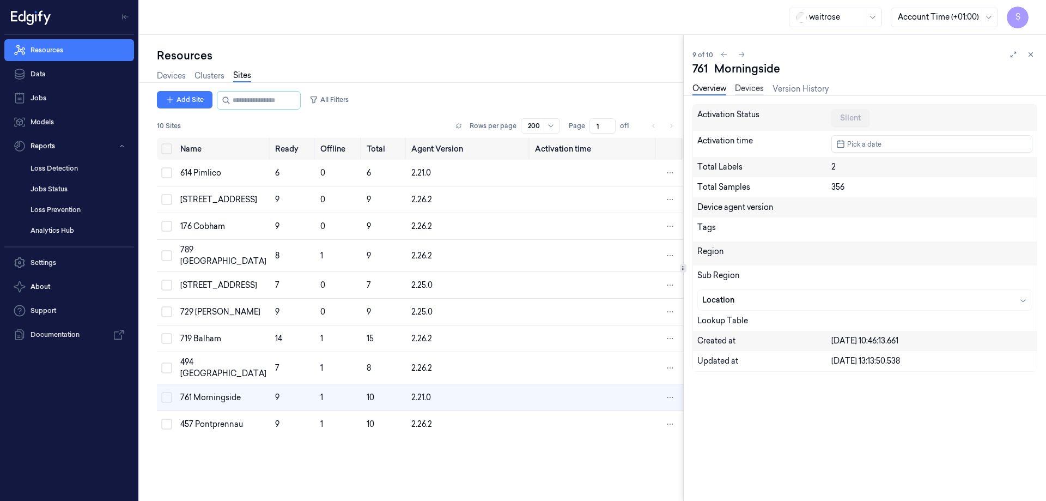
click at [742, 90] on link "Devices" at bounding box center [749, 89] width 29 height 13
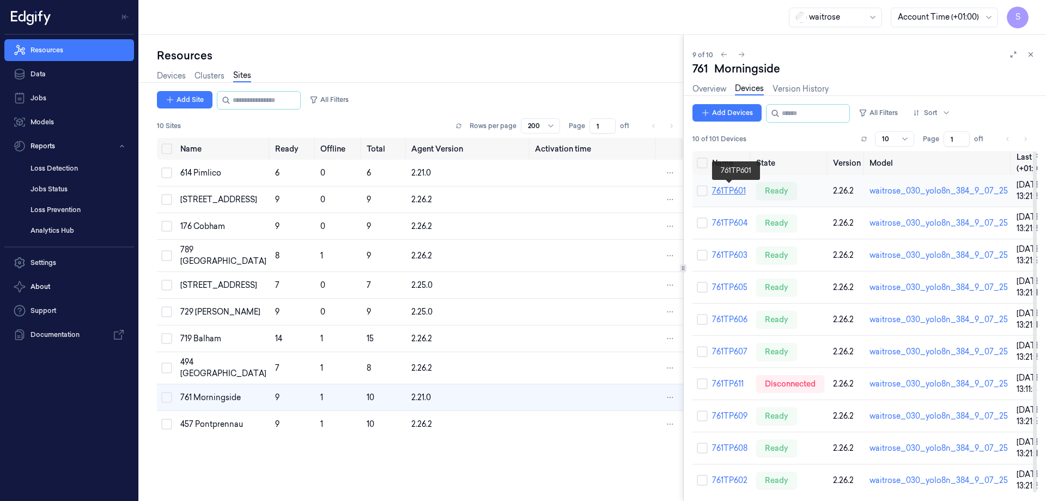
click at [719, 191] on link "761TP601" at bounding box center [729, 191] width 34 height 10
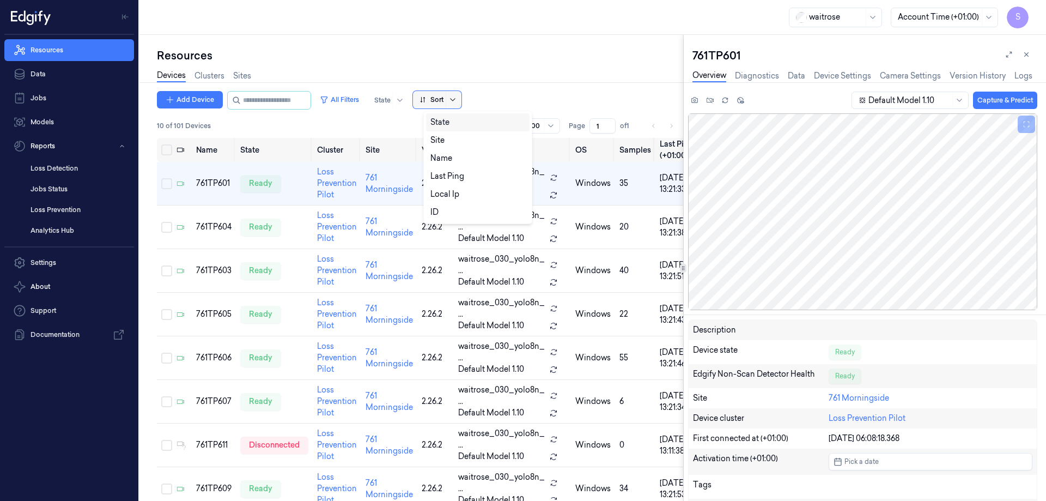
click at [457, 96] on icon at bounding box center [452, 99] width 9 height 9
click at [457, 154] on div "Name" at bounding box center [477, 158] width 95 height 11
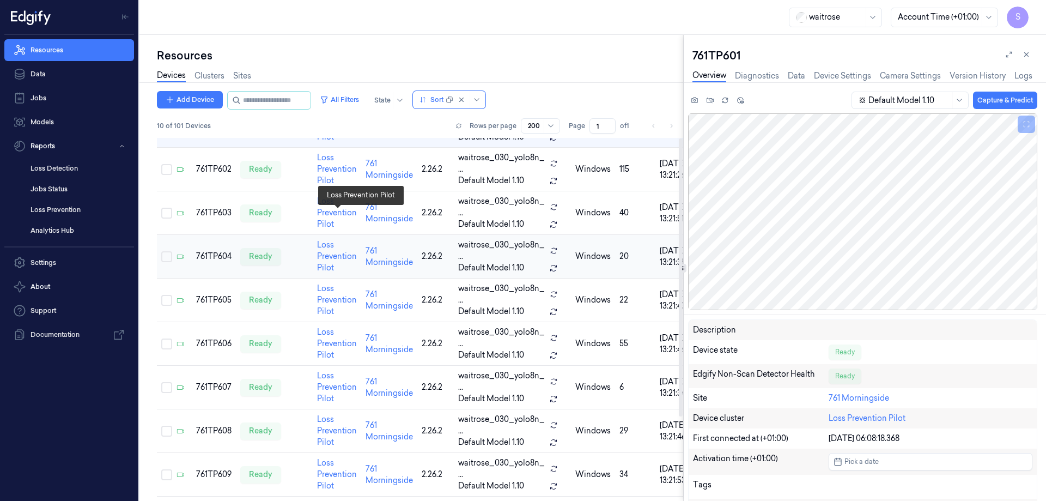
scroll to position [110, 0]
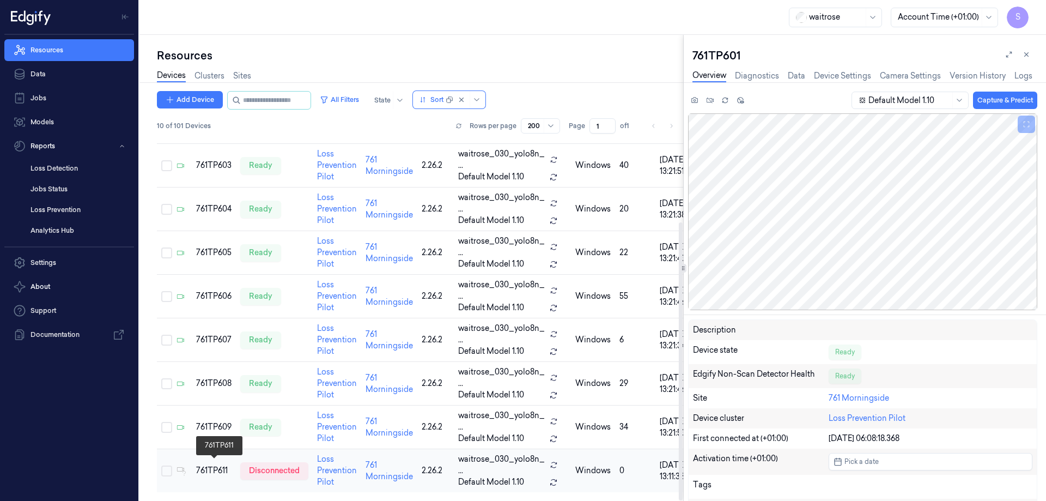
click at [198, 469] on div "761TP611" at bounding box center [213, 470] width 35 height 11
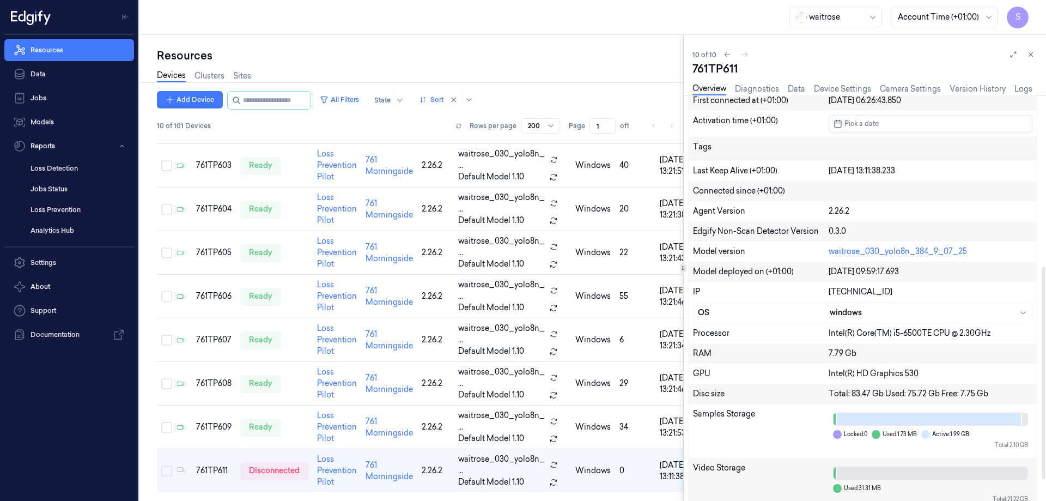
scroll to position [368, 0]
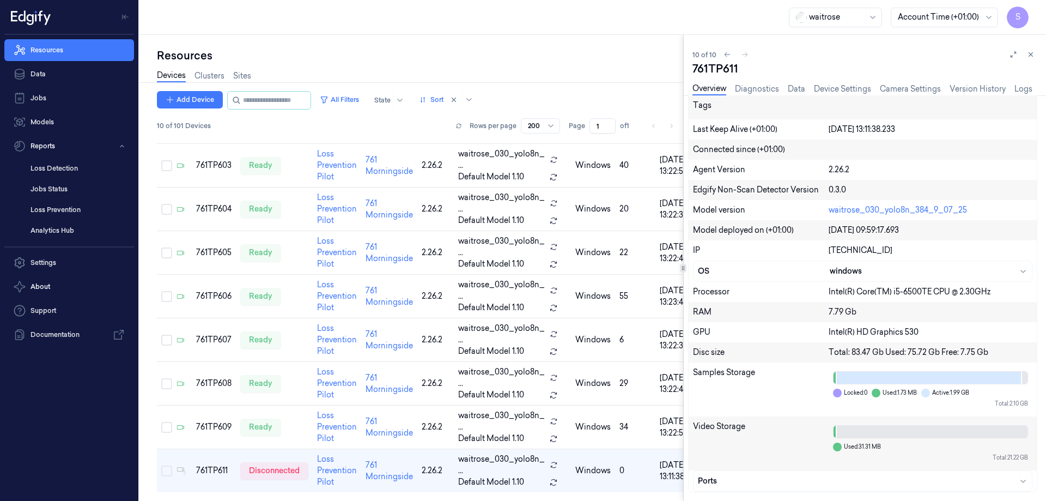
click at [709, 88] on link "Overview" at bounding box center [710, 89] width 34 height 13
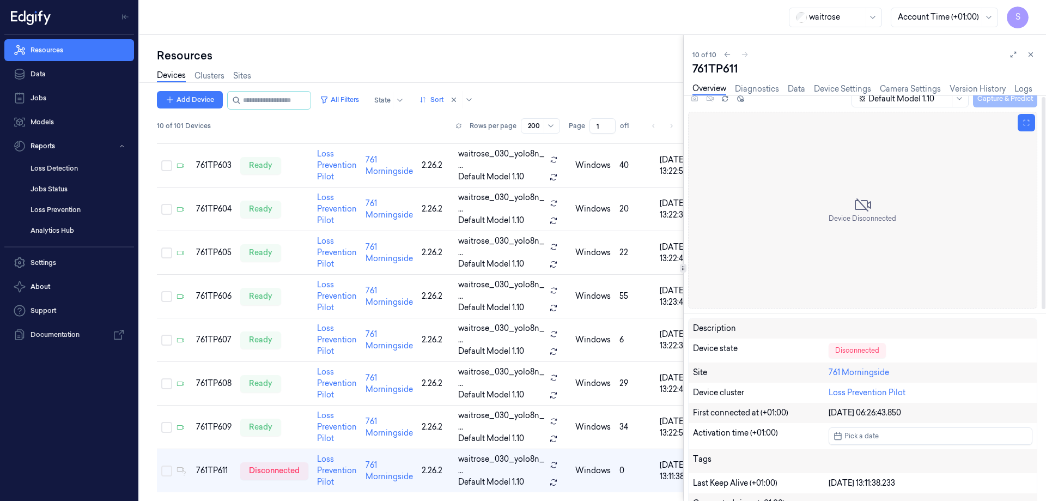
scroll to position [0, 0]
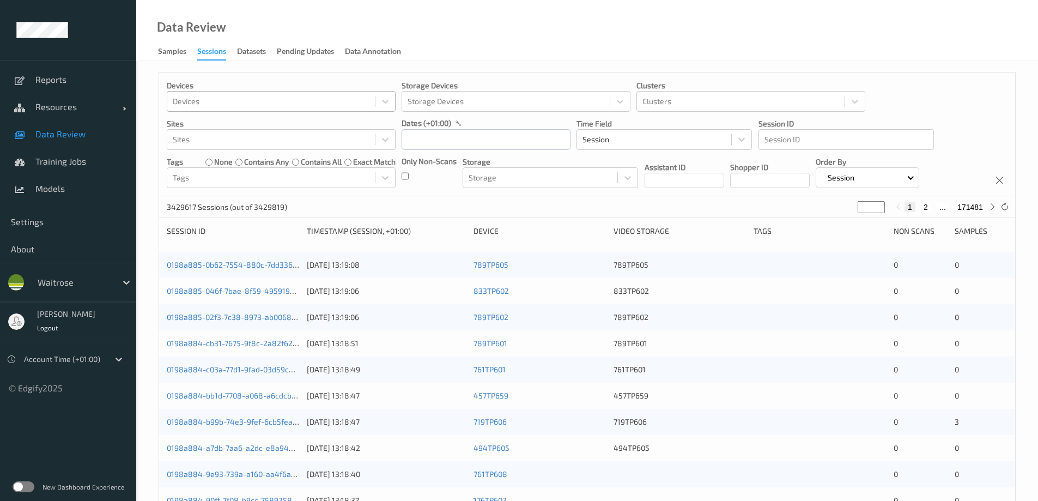
click at [215, 108] on div "Devices" at bounding box center [271, 101] width 208 height 17
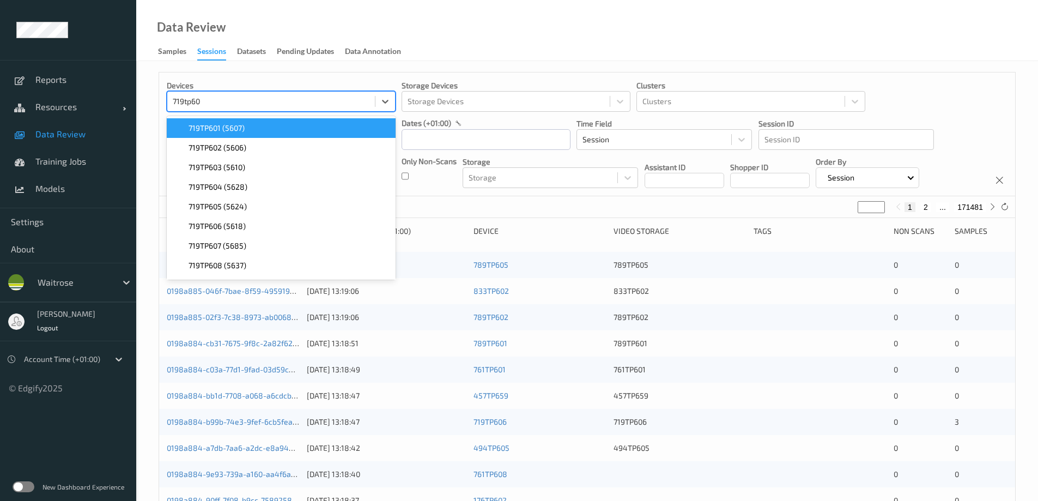
type input "719tp601"
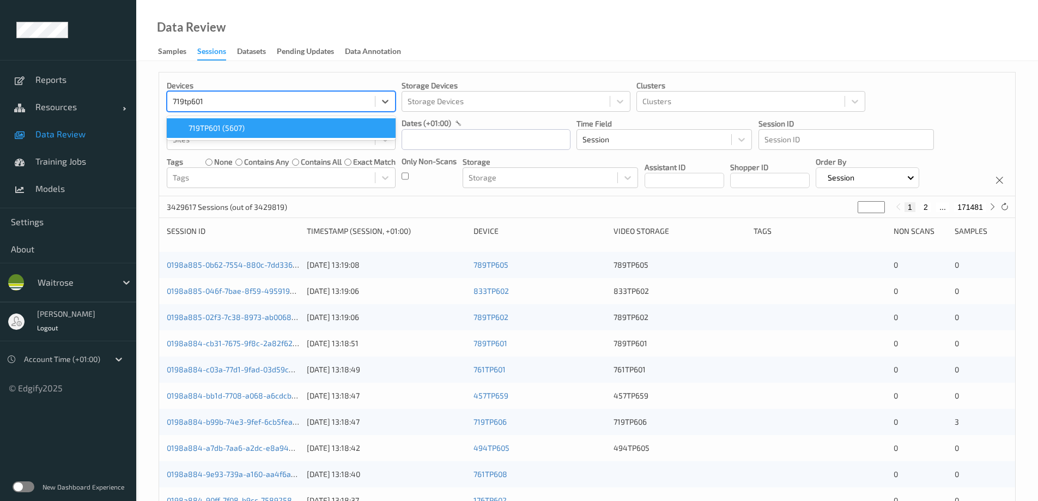
click at [187, 127] on span at bounding box center [180, 128] width 15 height 11
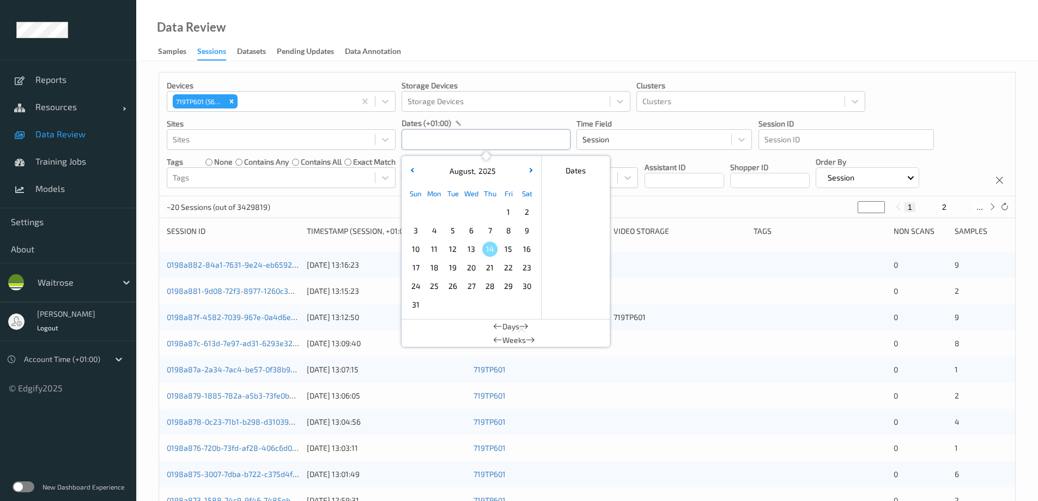
drag, startPoint x: 442, startPoint y: 141, endPoint x: 449, endPoint y: 132, distance: 10.9
click at [449, 131] on input "text" at bounding box center [486, 139] width 169 height 21
click at [472, 251] on span "13" at bounding box center [471, 248] width 15 height 15
type input "[DATE] 00:00 -> [DATE] 23:59"
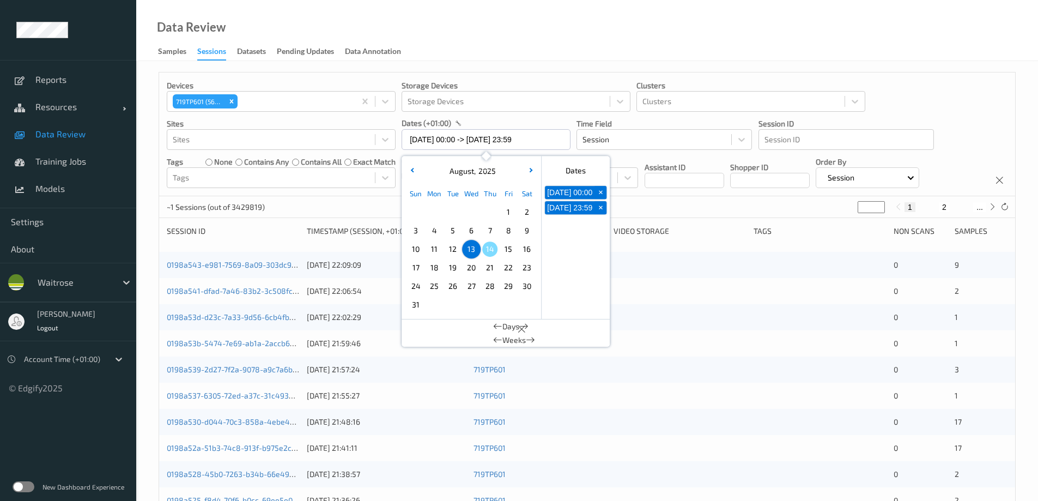
click at [512, 37] on div "Data Review Samples Sessions Datasets Pending Updates Data Annotation" at bounding box center [587, 30] width 902 height 61
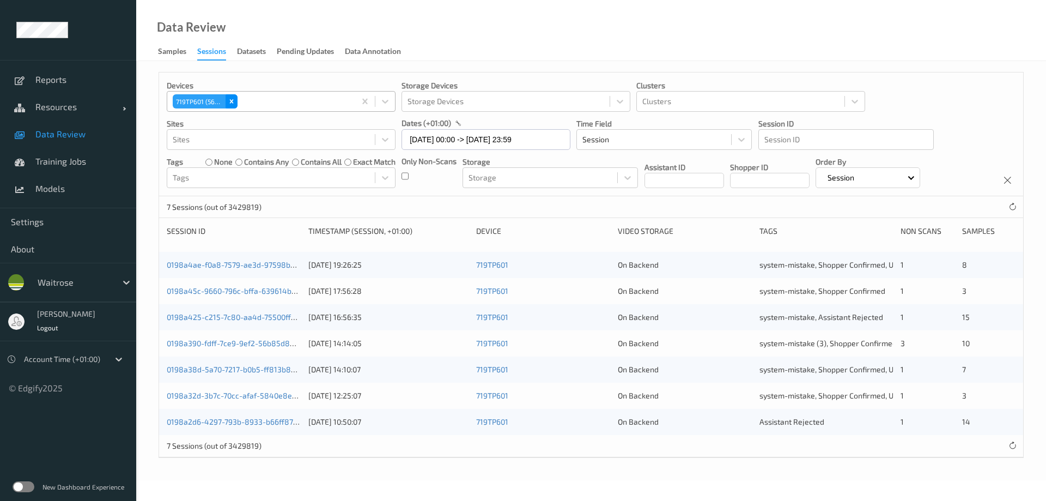
click at [234, 100] on icon "Remove 719TP601 (5607)" at bounding box center [232, 102] width 8 height 8
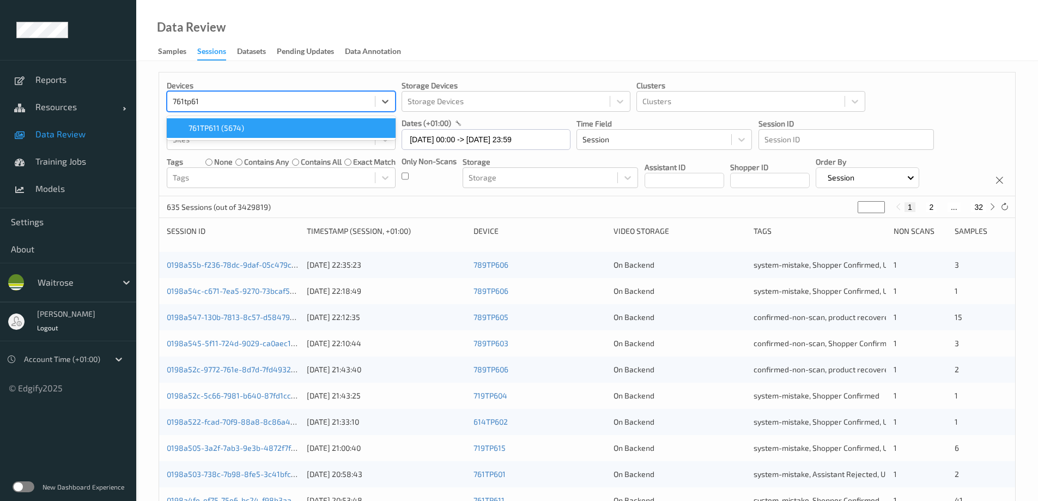
type input "761tp611"
click at [216, 133] on div "761TP611 (5674)" at bounding box center [281, 128] width 229 height 20
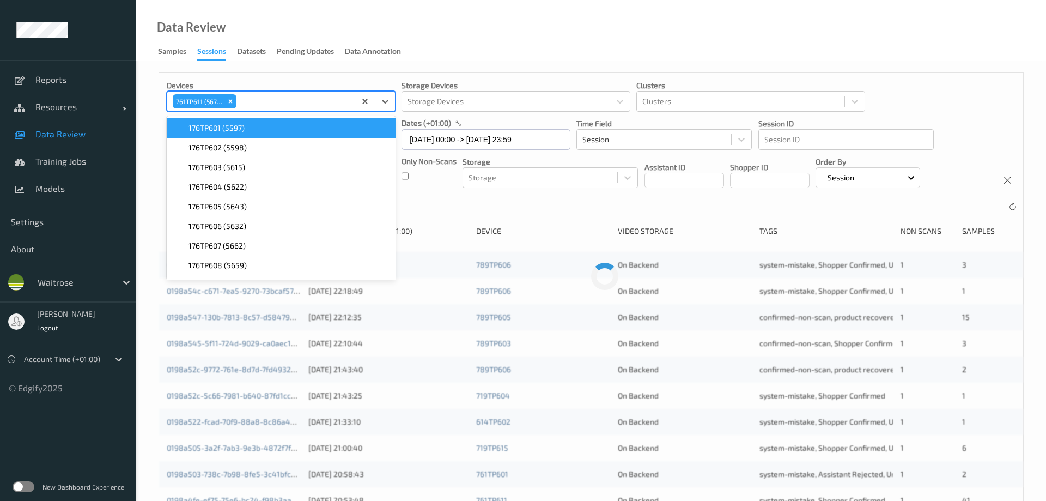
click at [507, 46] on div "Data Review Samples Sessions Datasets Pending Updates Data Annotation" at bounding box center [591, 30] width 910 height 61
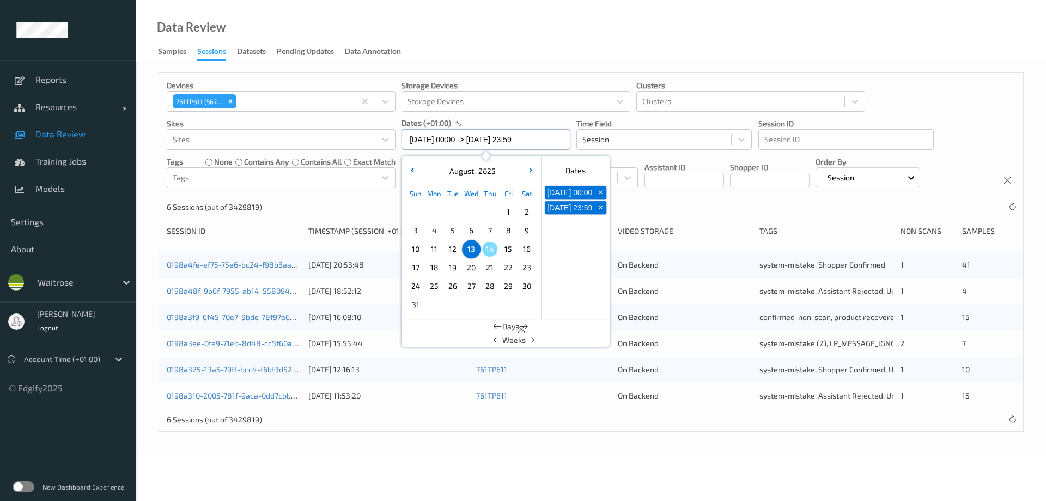
click at [448, 140] on input "[DATE] 00:00 -> [DATE] 23:59" at bounding box center [486, 139] width 169 height 21
click at [473, 248] on span "13" at bounding box center [471, 248] width 15 height 15
click at [508, 34] on div "Data Review Samples Sessions Datasets Pending Updates Data Annotation" at bounding box center [591, 30] width 910 height 61
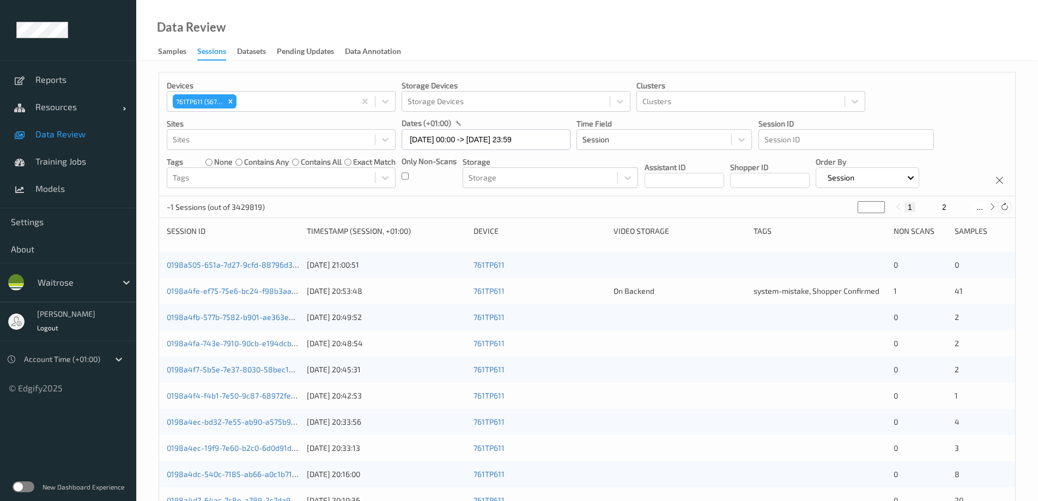
click at [1003, 208] on icon at bounding box center [1004, 207] width 8 height 8
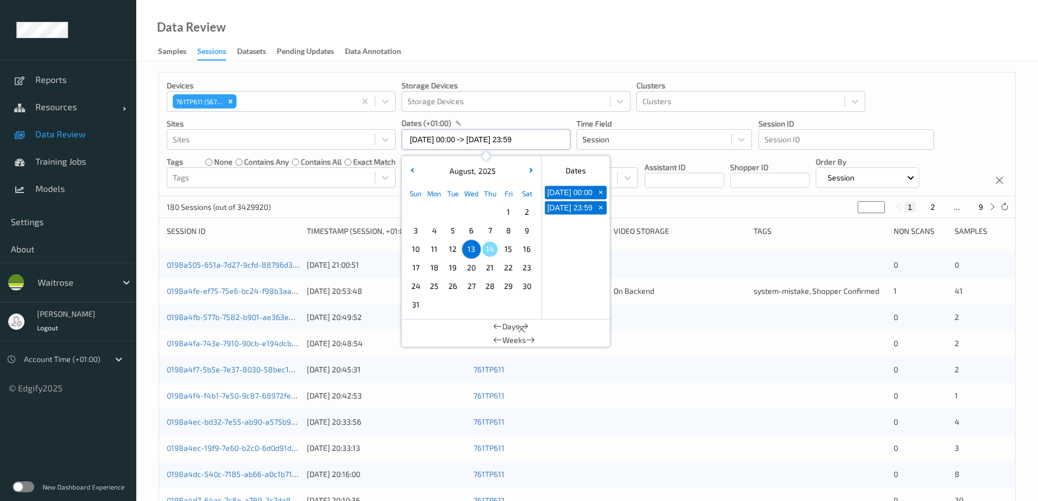
click at [477, 144] on input "[DATE] 00:00 -> [DATE] 23:59" at bounding box center [486, 139] width 169 height 21
click at [488, 248] on span "14" at bounding box center [489, 248] width 15 height 15
type input "[DATE] 00:00 -> [DATE] 23:59"
click at [502, 52] on div "Data Review Samples Sessions Datasets Pending Updates Data Annotation" at bounding box center [587, 30] width 902 height 61
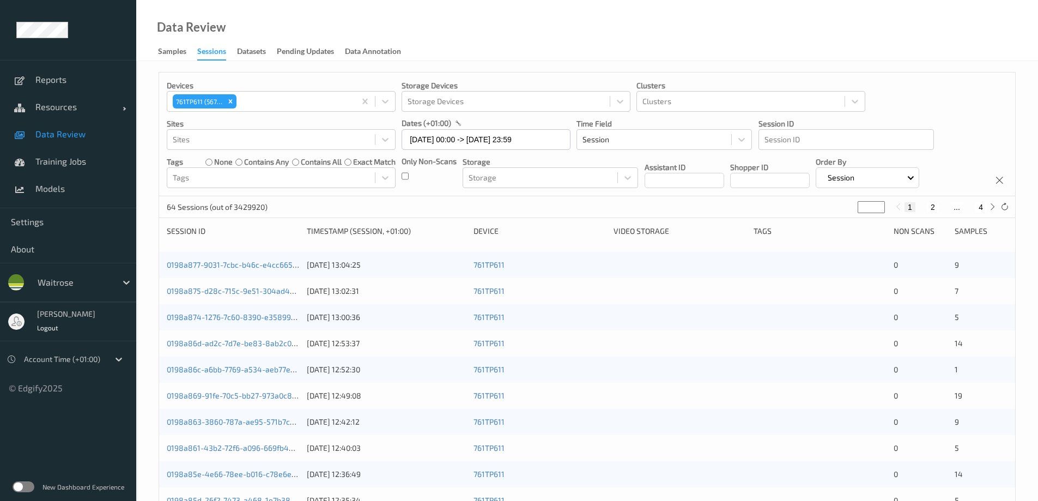
click at [410, 174] on div "Only Non-Scans" at bounding box center [429, 172] width 55 height 32
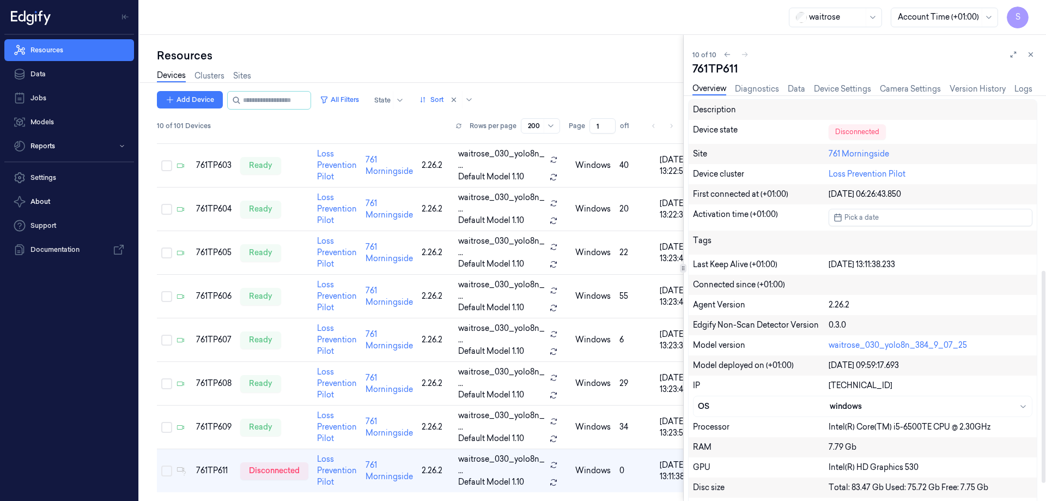
scroll to position [368, 0]
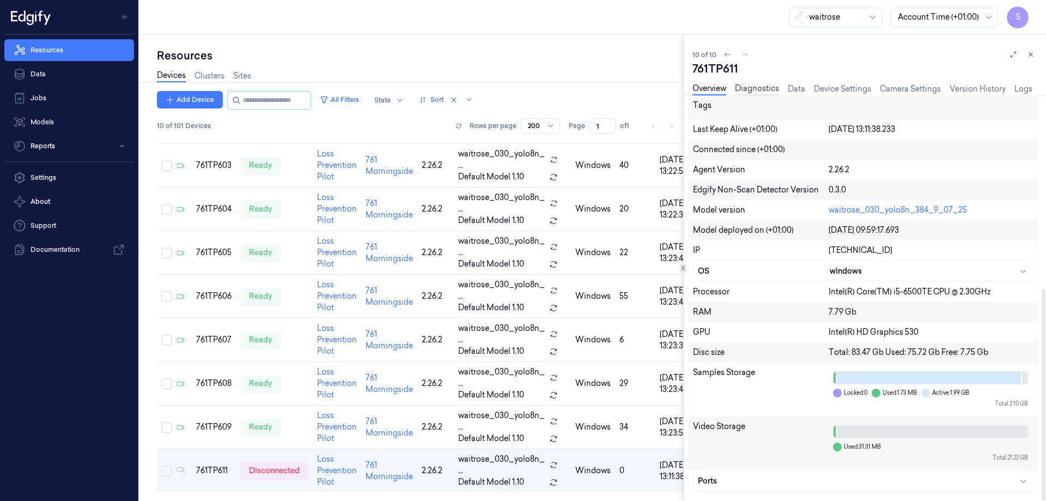
click at [749, 89] on link "Diagnostics" at bounding box center [757, 89] width 44 height 13
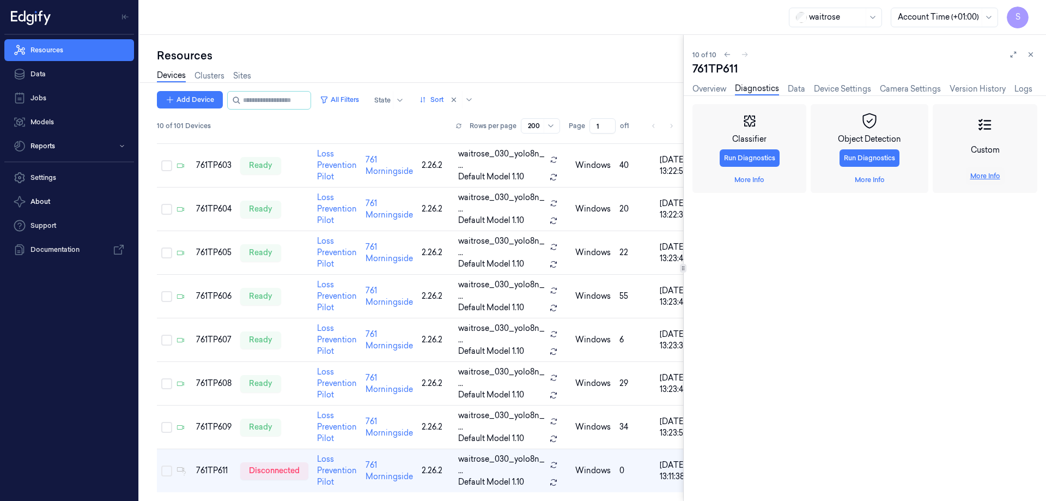
click at [982, 177] on link "More Info" at bounding box center [985, 176] width 30 height 10
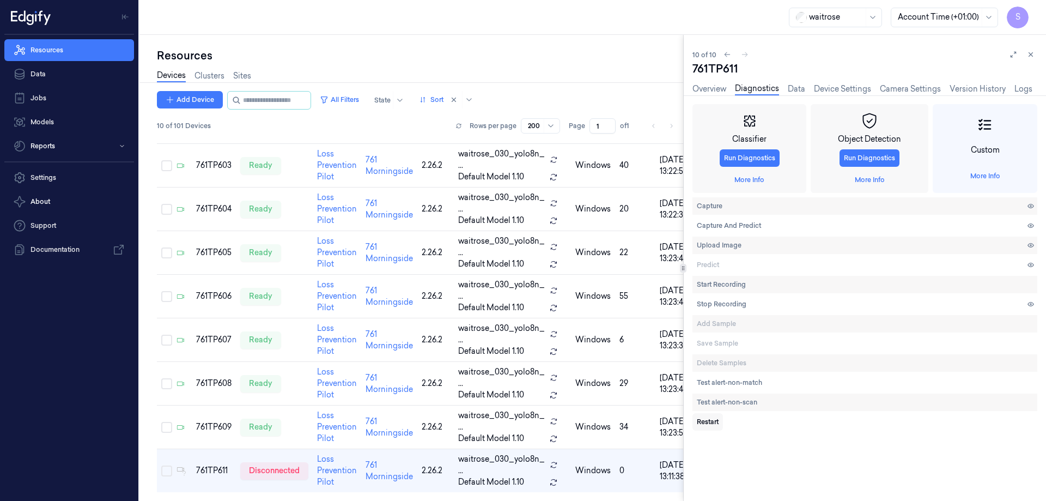
click at [702, 420] on span "Restart" at bounding box center [708, 422] width 22 height 10
click at [703, 84] on link "Overview" at bounding box center [710, 89] width 34 height 13
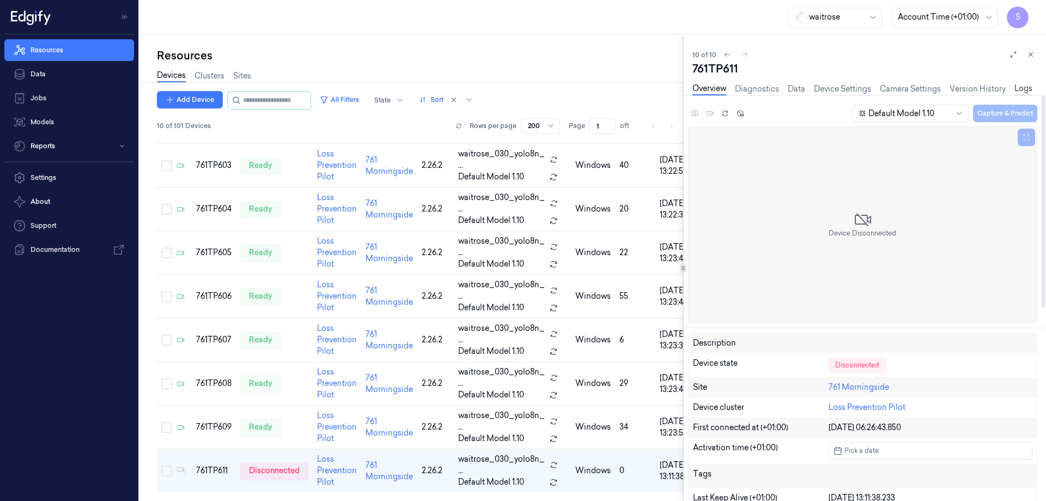
click at [1024, 87] on link "Logs" at bounding box center [1024, 89] width 18 height 13
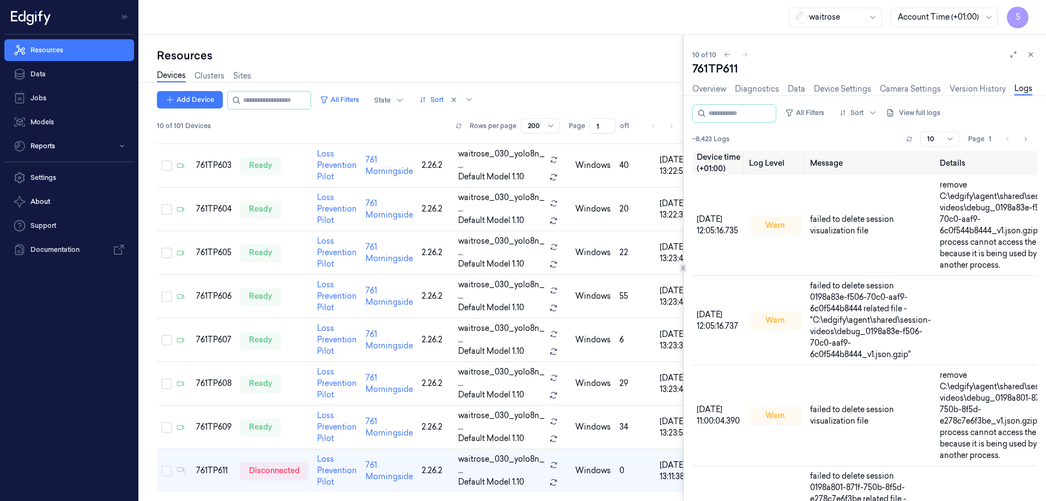
click at [705, 68] on div "761TP611" at bounding box center [865, 68] width 345 height 15
copy div "761TP611"
click at [206, 432] on td "761TP609" at bounding box center [214, 427] width 44 height 44
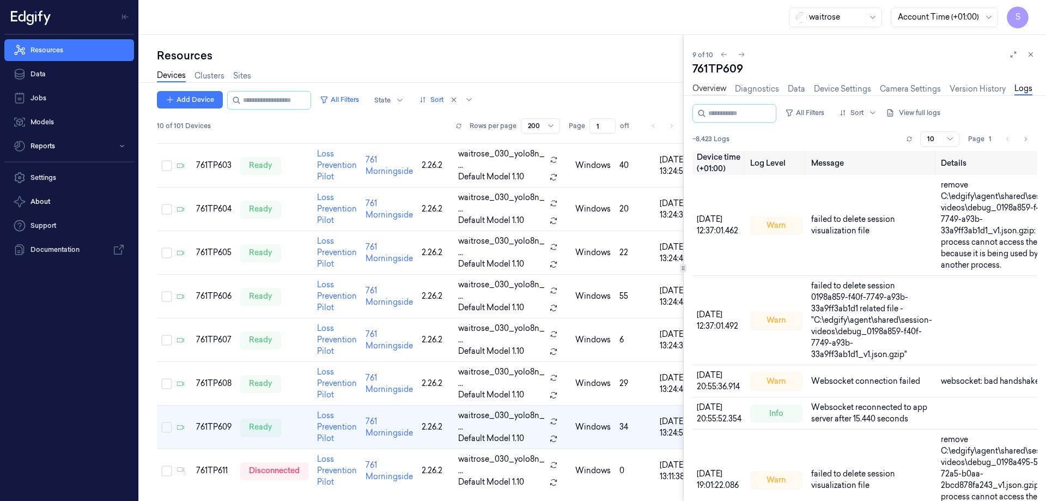
click at [708, 90] on link "Overview" at bounding box center [710, 89] width 34 height 13
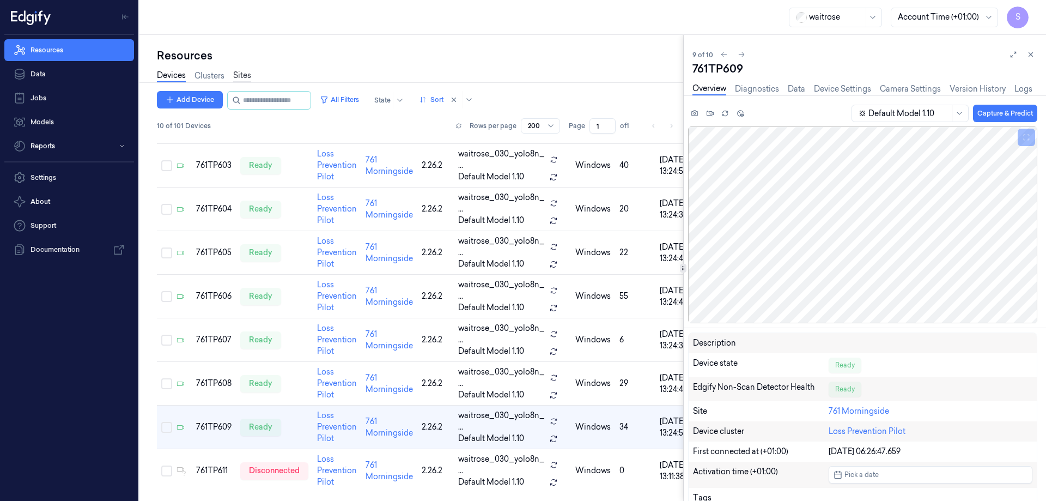
click at [241, 76] on link "Sites" at bounding box center [242, 76] width 18 height 13
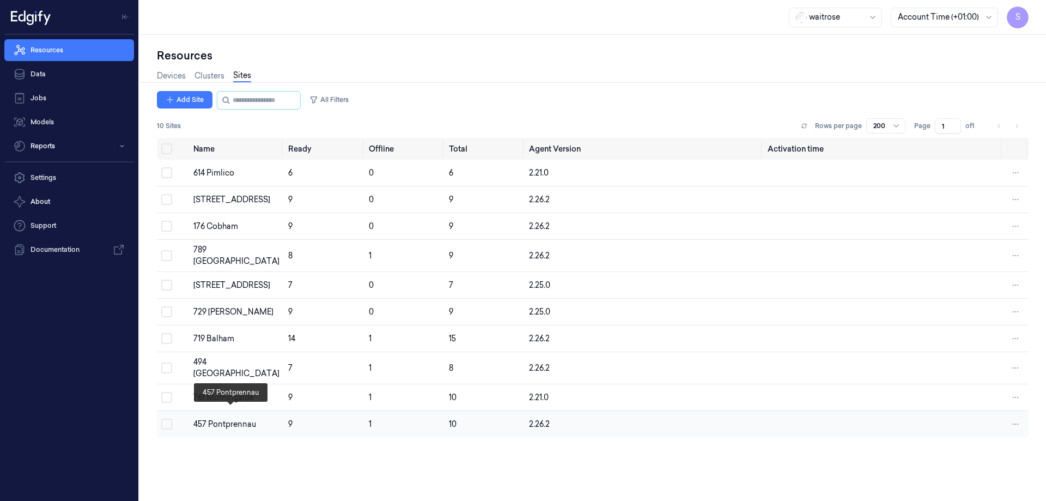
click at [215, 418] on div "457 Pontprennau" at bounding box center [236, 423] width 86 height 11
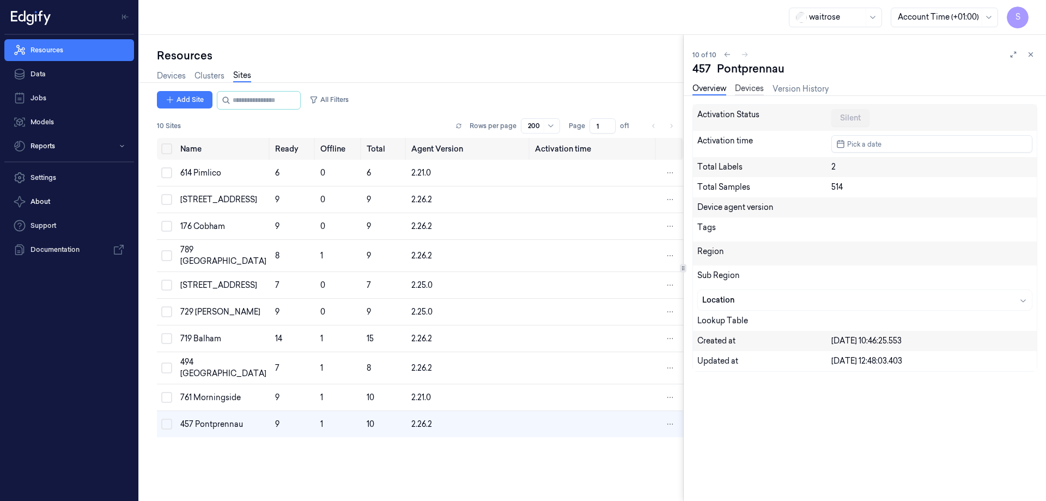
click at [750, 87] on link "Devices" at bounding box center [749, 89] width 29 height 13
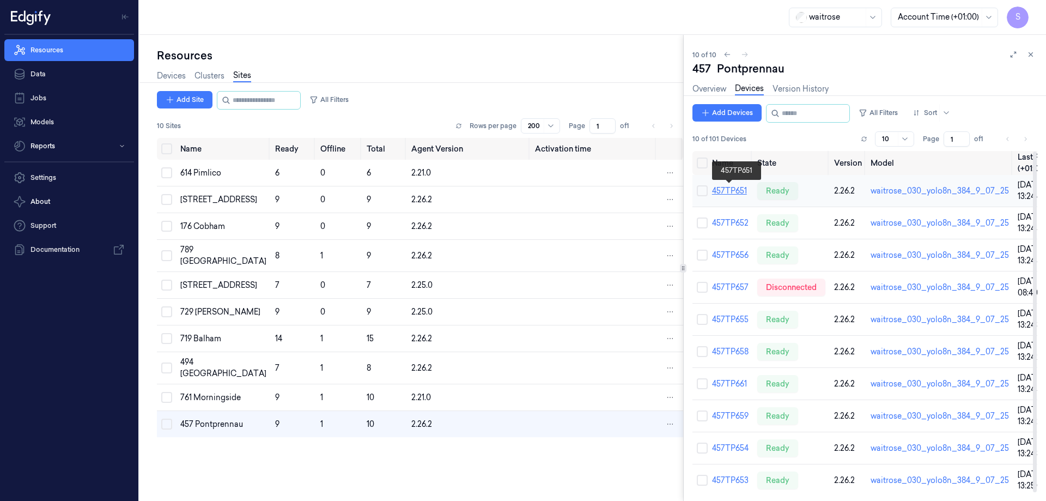
click at [733, 193] on link "457TP651" at bounding box center [729, 191] width 35 height 10
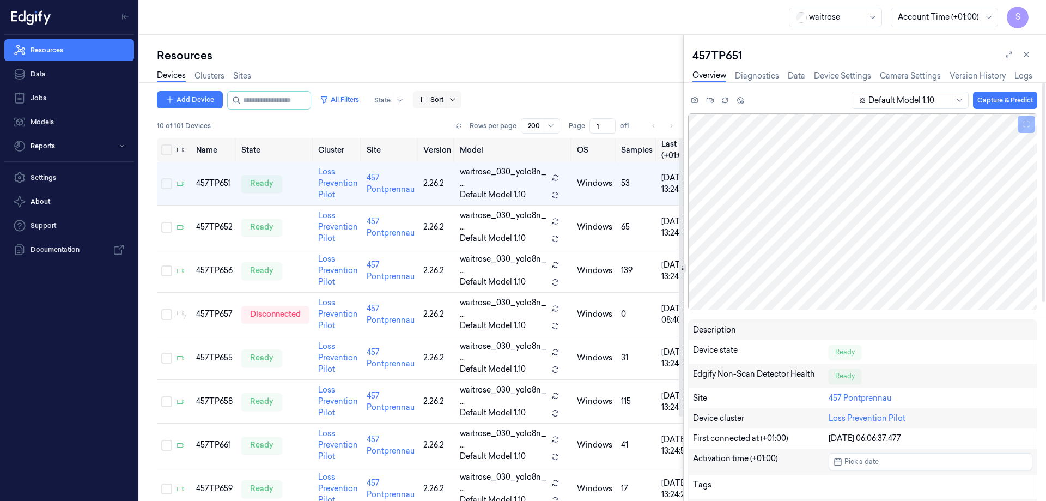
click at [457, 99] on icon at bounding box center [452, 99] width 9 height 9
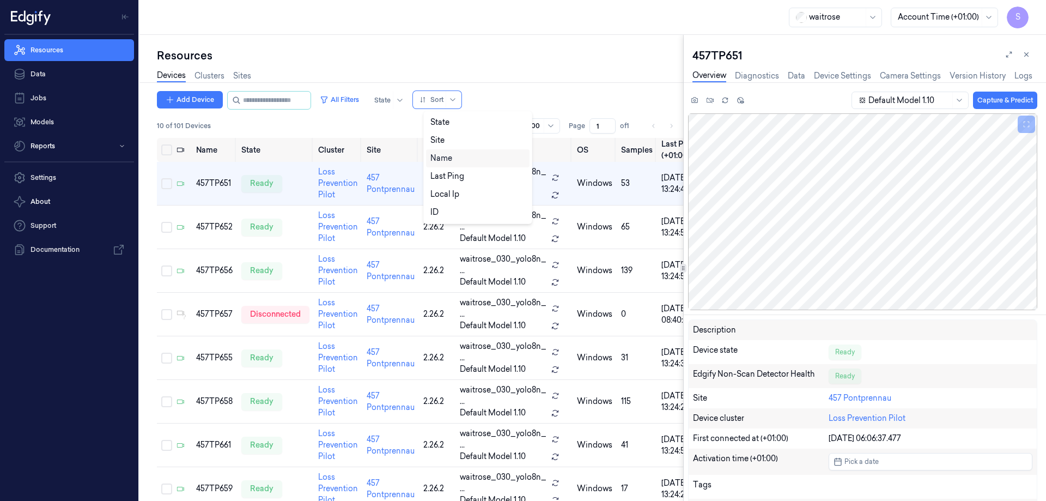
click at [452, 161] on div "Name" at bounding box center [441, 158] width 22 height 11
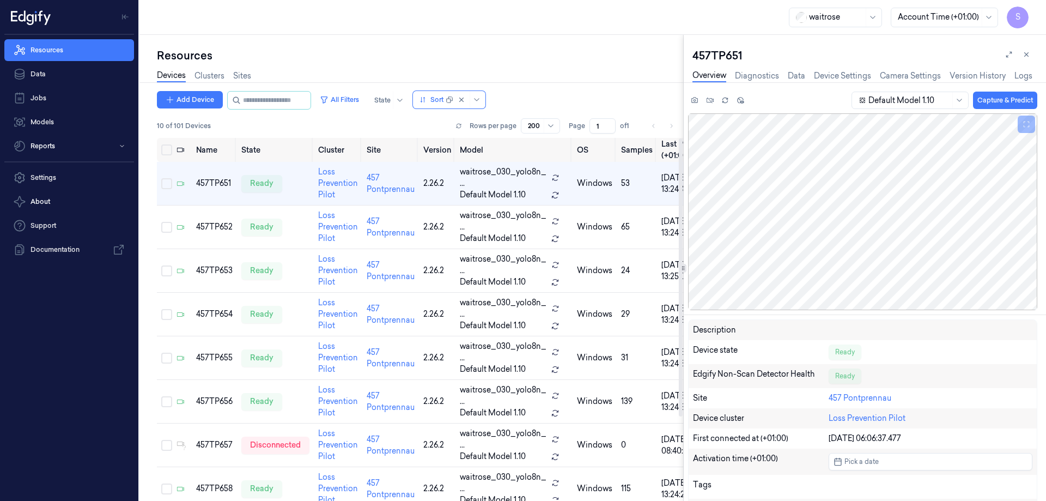
click at [523, 32] on div "waitrose Account Time (+01:00) S" at bounding box center [592, 17] width 907 height 35
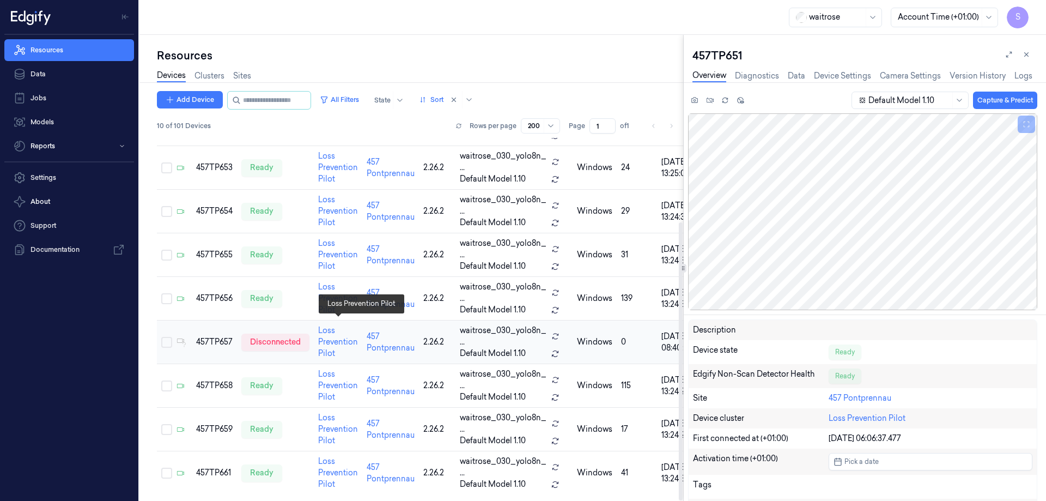
scroll to position [110, 0]
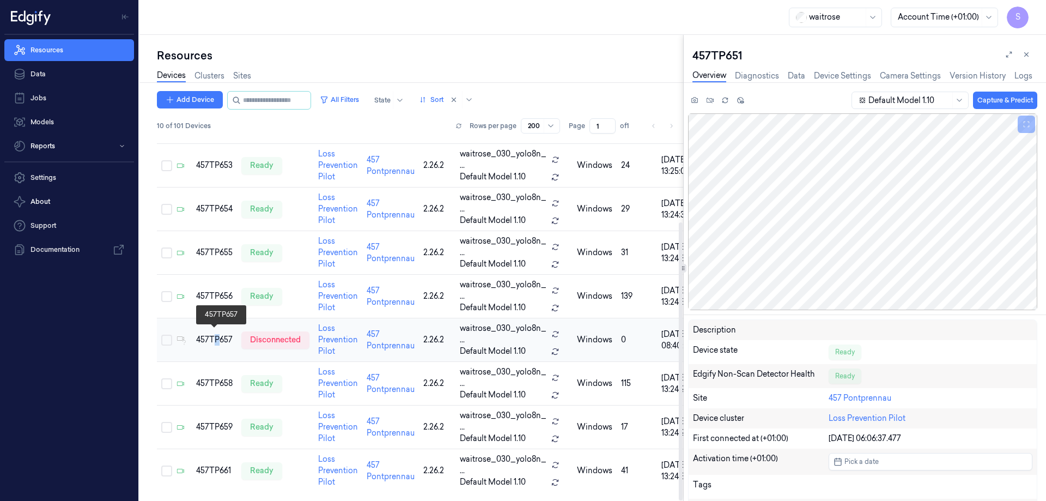
click at [214, 334] on div "457TP657" at bounding box center [214, 339] width 37 height 11
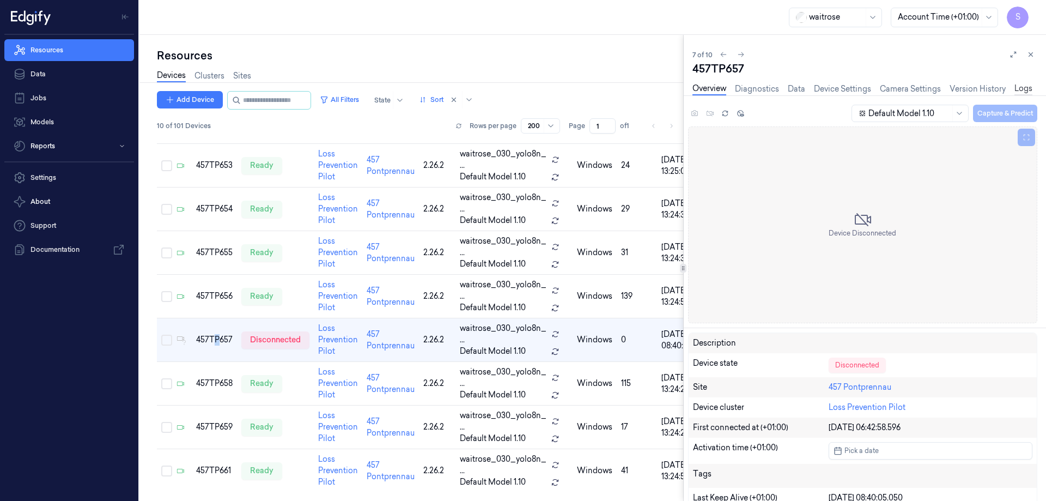
click at [1021, 88] on link "Logs" at bounding box center [1024, 89] width 18 height 13
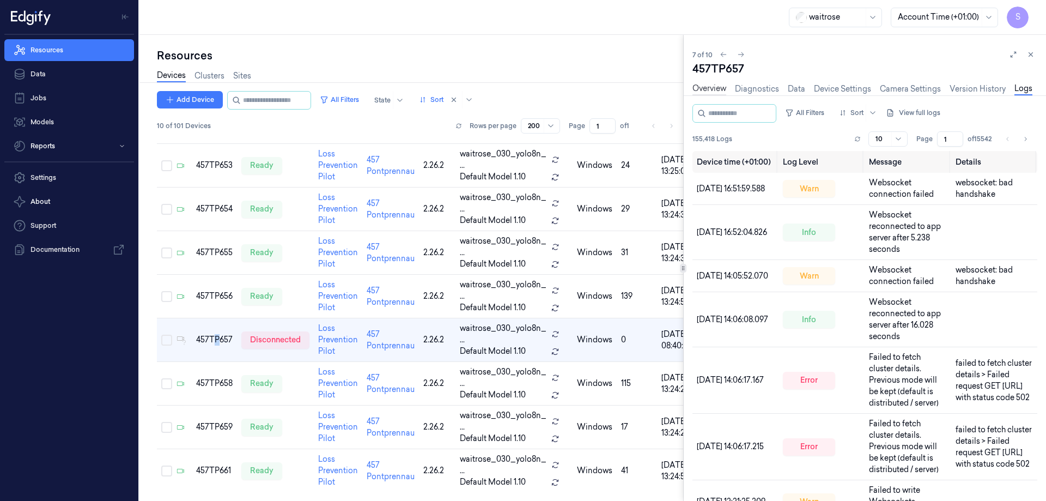
click at [708, 87] on link "Overview" at bounding box center [710, 89] width 34 height 13
